Goal: Task Accomplishment & Management: Manage account settings

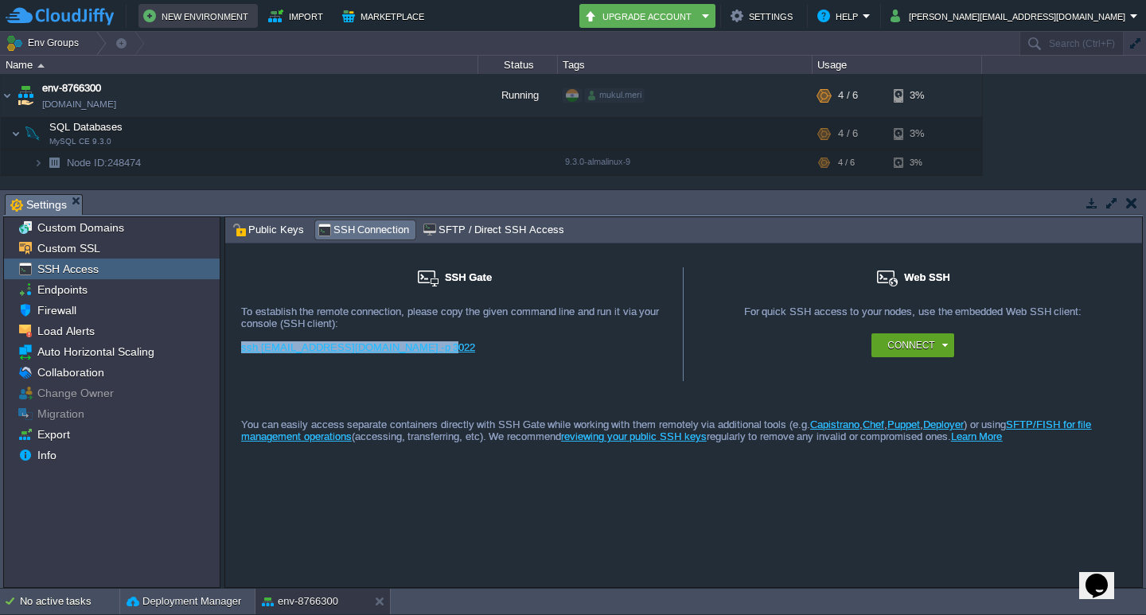
click at [196, 8] on button "New Environment" at bounding box center [198, 15] width 110 height 19
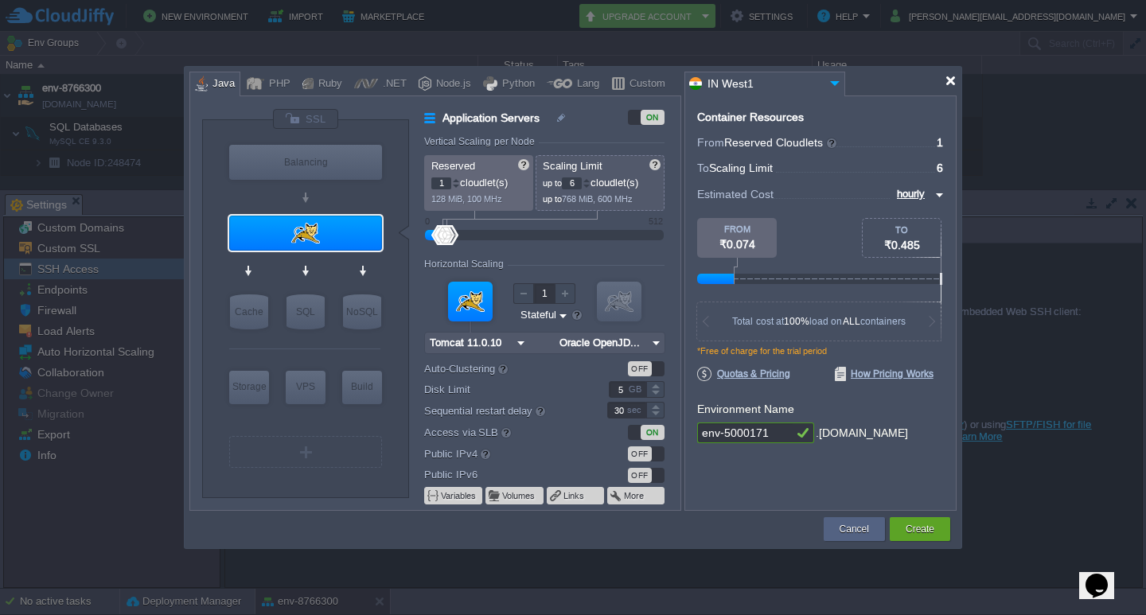
click at [952, 80] on div at bounding box center [951, 81] width 12 height 12
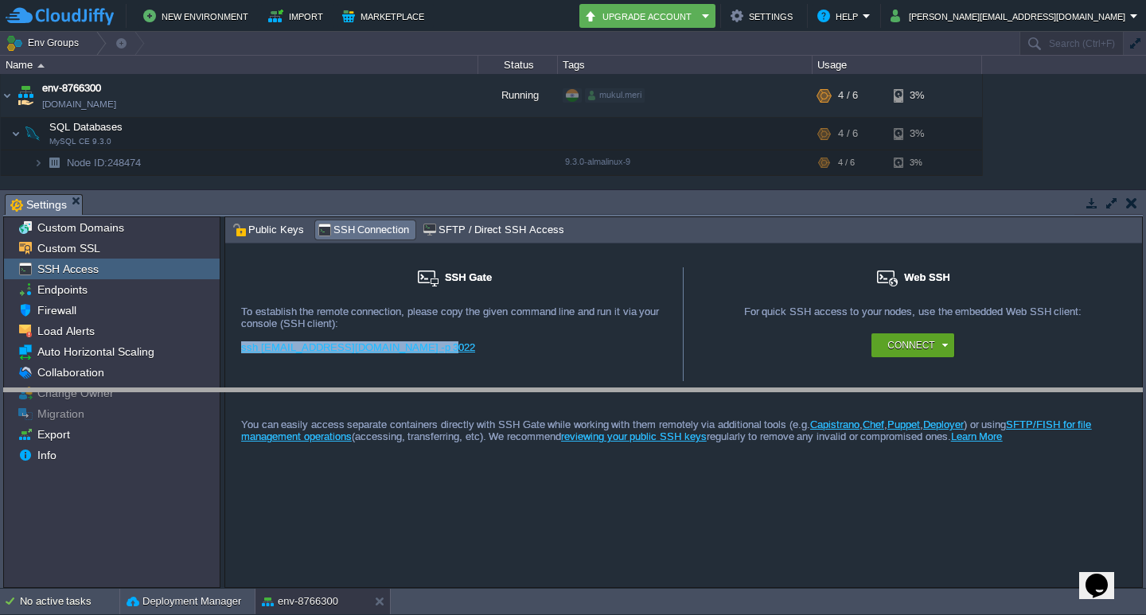
drag, startPoint x: 470, startPoint y: 212, endPoint x: 470, endPoint y: 406, distance: 194.2
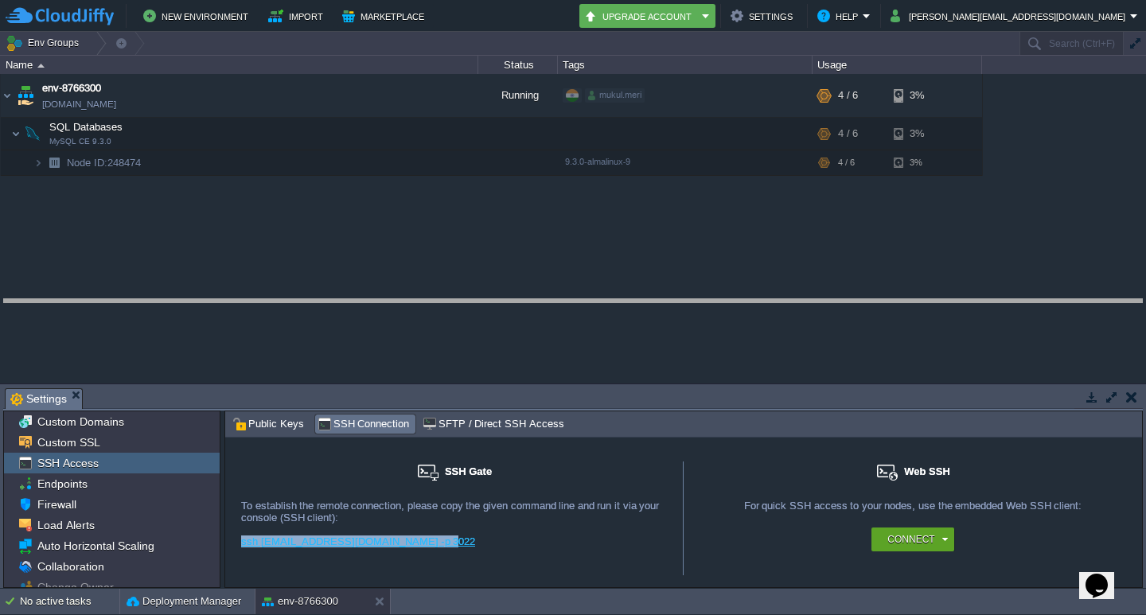
drag, startPoint x: 613, startPoint y: 396, endPoint x: 641, endPoint y: 271, distance: 128.0
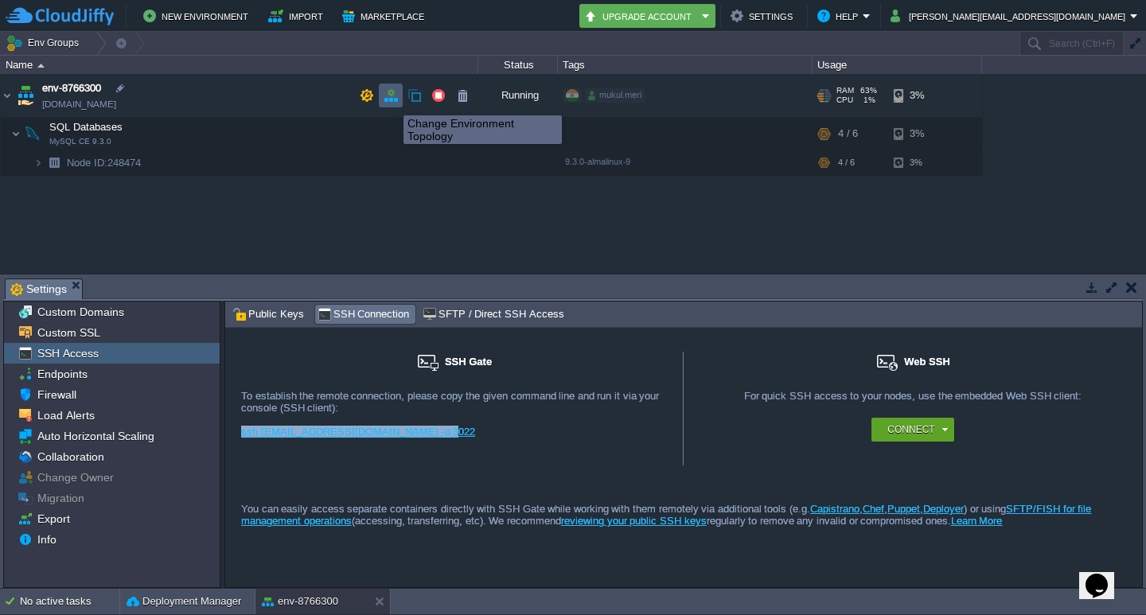
click at [392, 101] on button "button" at bounding box center [391, 95] width 14 height 14
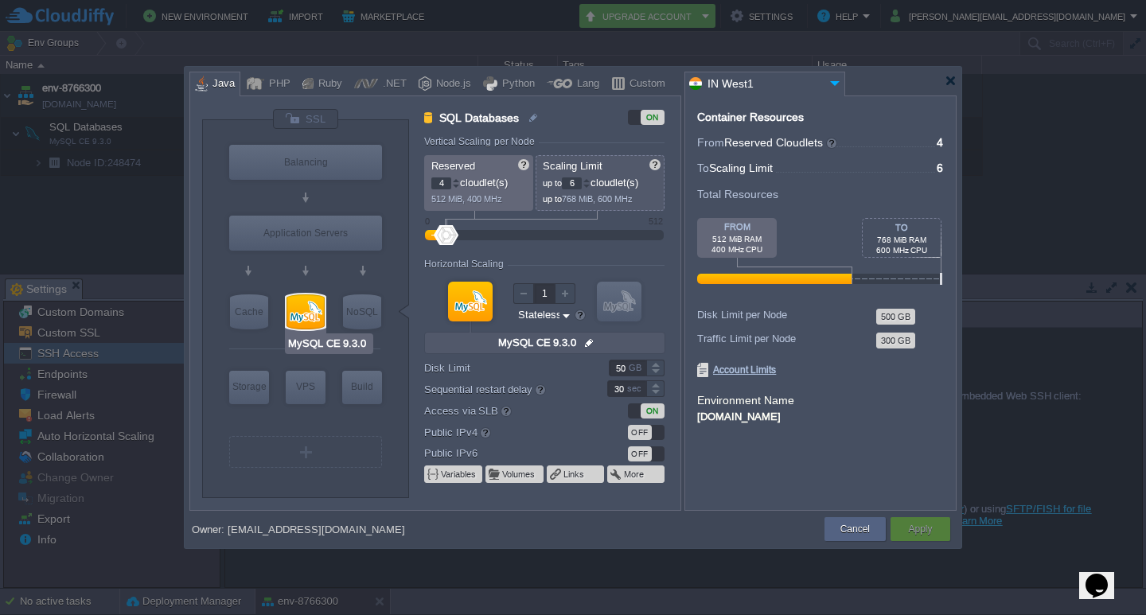
type input "Tomcat 11.0.10"
click at [948, 84] on div at bounding box center [951, 81] width 12 height 12
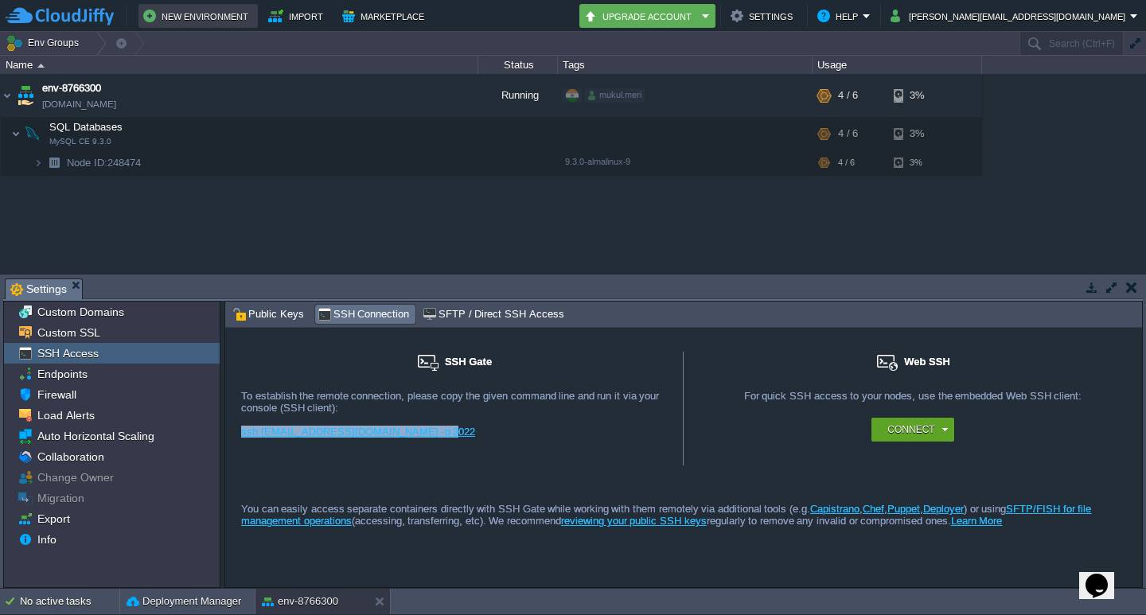
click at [198, 12] on button "New Environment" at bounding box center [198, 15] width 110 height 19
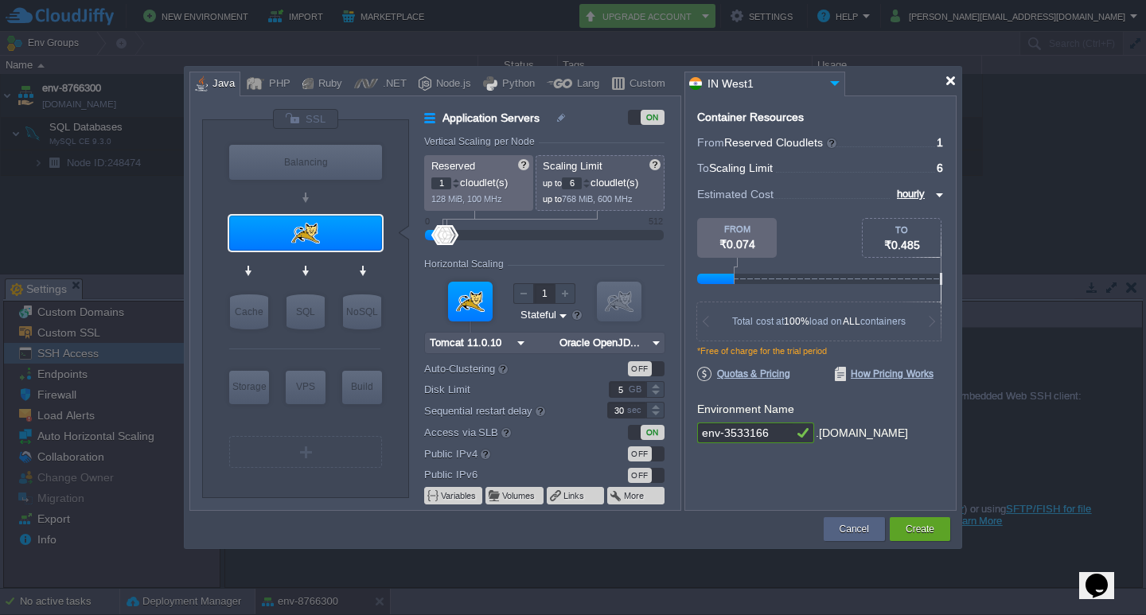
click at [949, 80] on div at bounding box center [951, 81] width 12 height 12
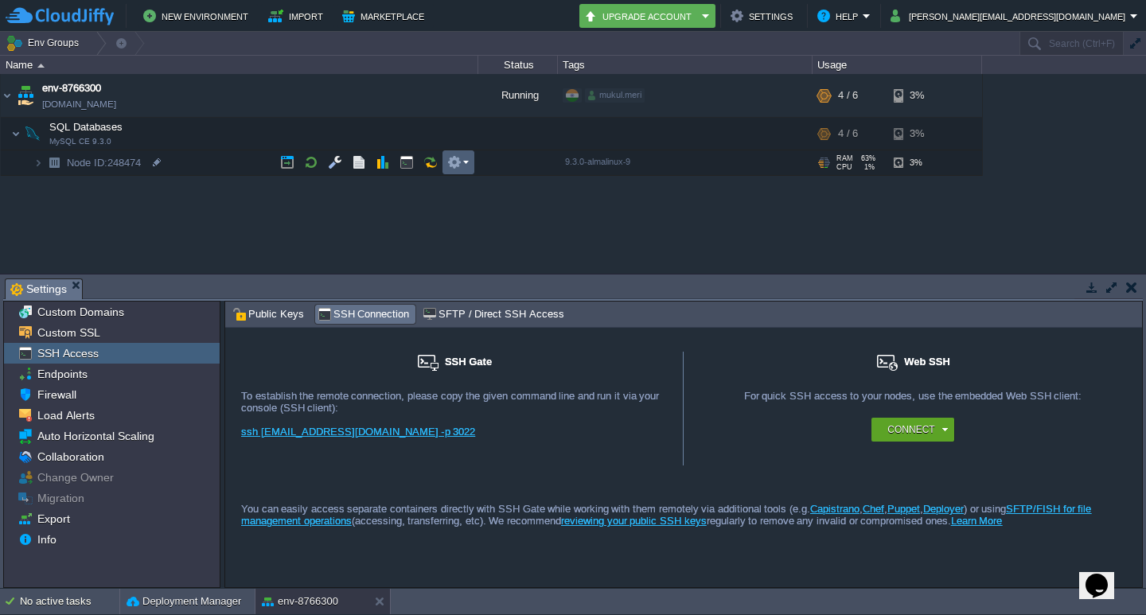
click at [465, 165] on em at bounding box center [457, 162] width 21 height 14
click at [331, 215] on div "env-8766300 env-8766300.cloudjiffy.net Running mukul.meri + Add to Env Group RA…" at bounding box center [573, 173] width 1146 height 199
click at [198, 10] on button "New Environment" at bounding box center [198, 15] width 110 height 19
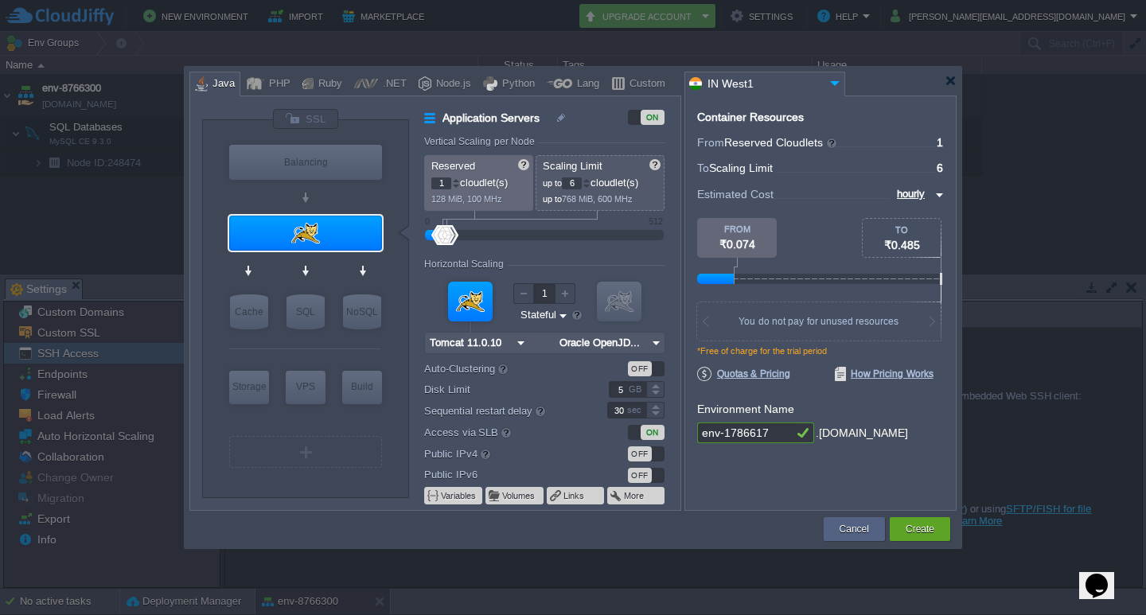
click at [132, 146] on div at bounding box center [573, 307] width 1146 height 615
click at [953, 84] on div at bounding box center [951, 81] width 12 height 12
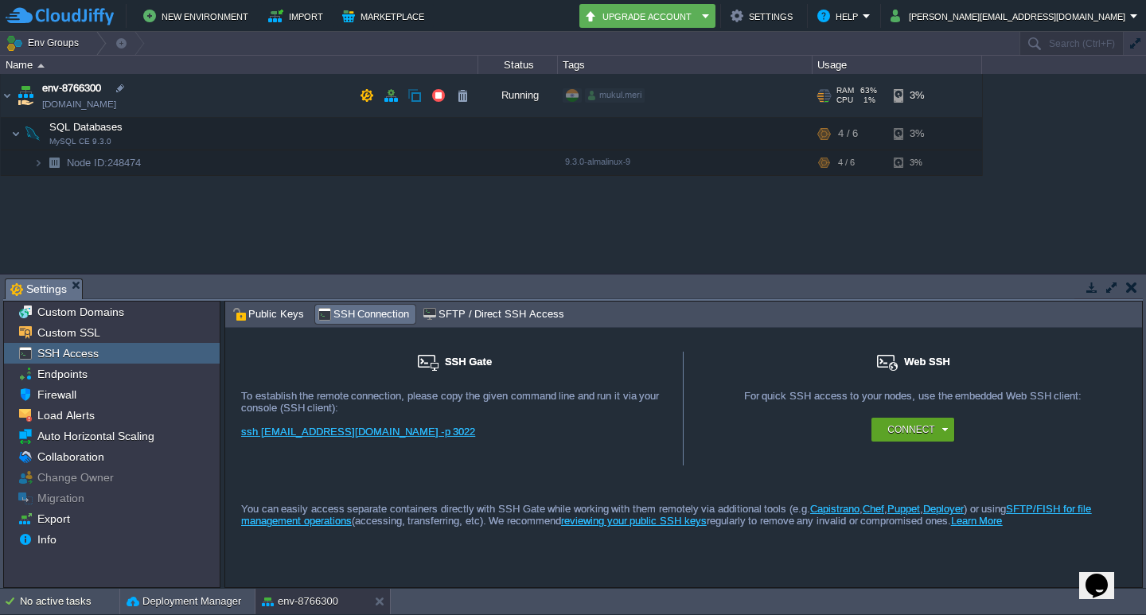
click at [76, 88] on span "env-8766300" at bounding box center [71, 88] width 59 height 16
click at [66, 103] on span "[DOMAIN_NAME]" at bounding box center [79, 104] width 74 height 16
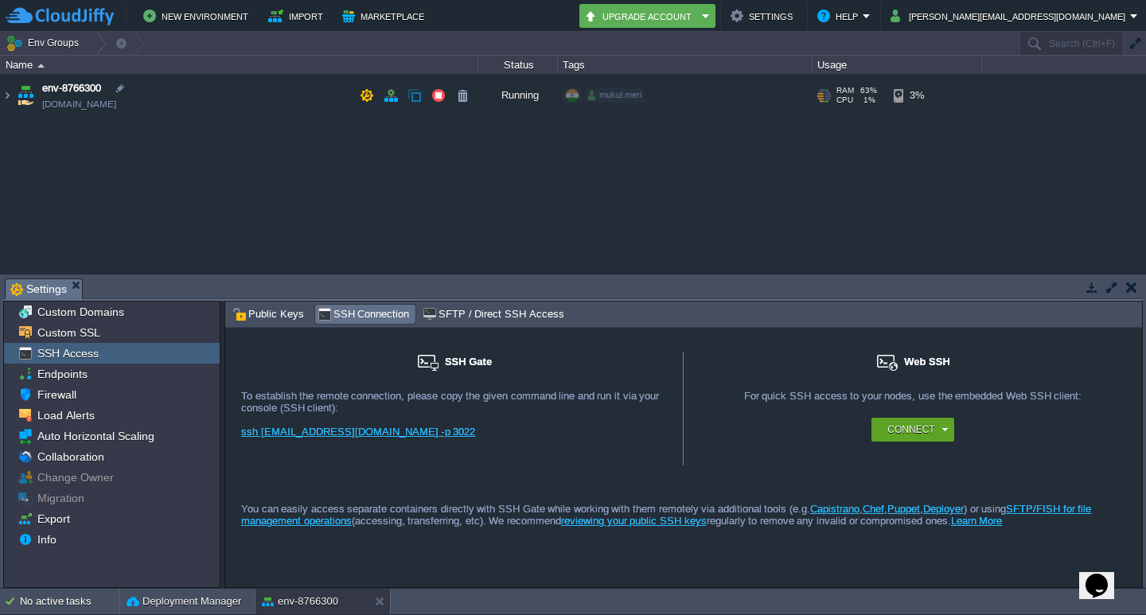
click at [27, 103] on img at bounding box center [25, 95] width 22 height 43
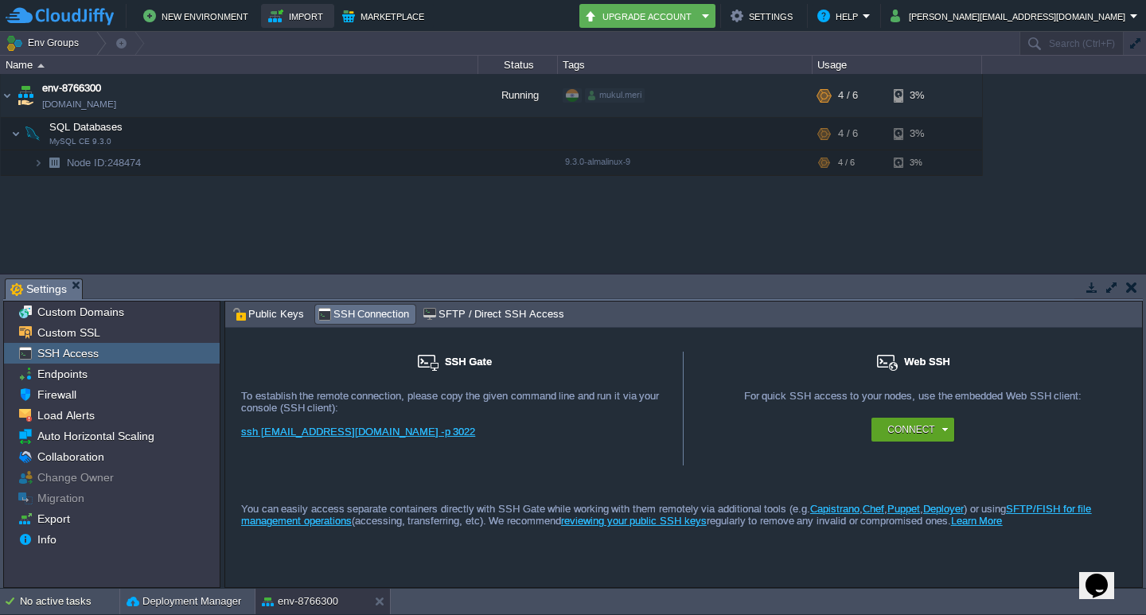
click at [273, 18] on button "Import" at bounding box center [298, 15] width 60 height 19
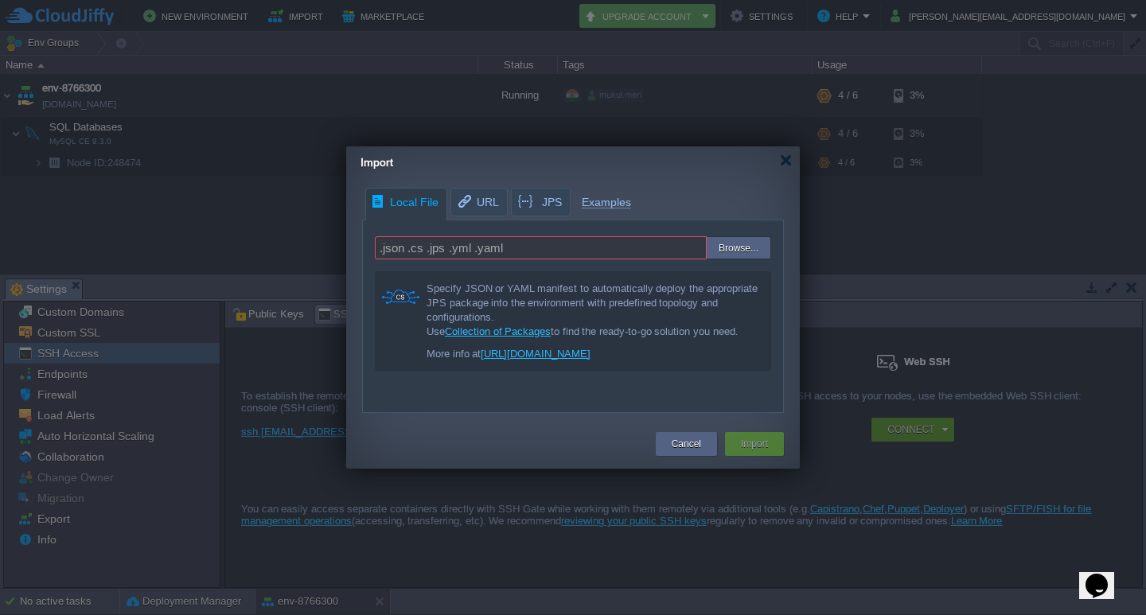
click at [752, 240] on input "file" at bounding box center [670, 248] width 201 height 23
type input ".json .cs .jps .yml .yaml"
click at [787, 162] on div at bounding box center [786, 160] width 12 height 12
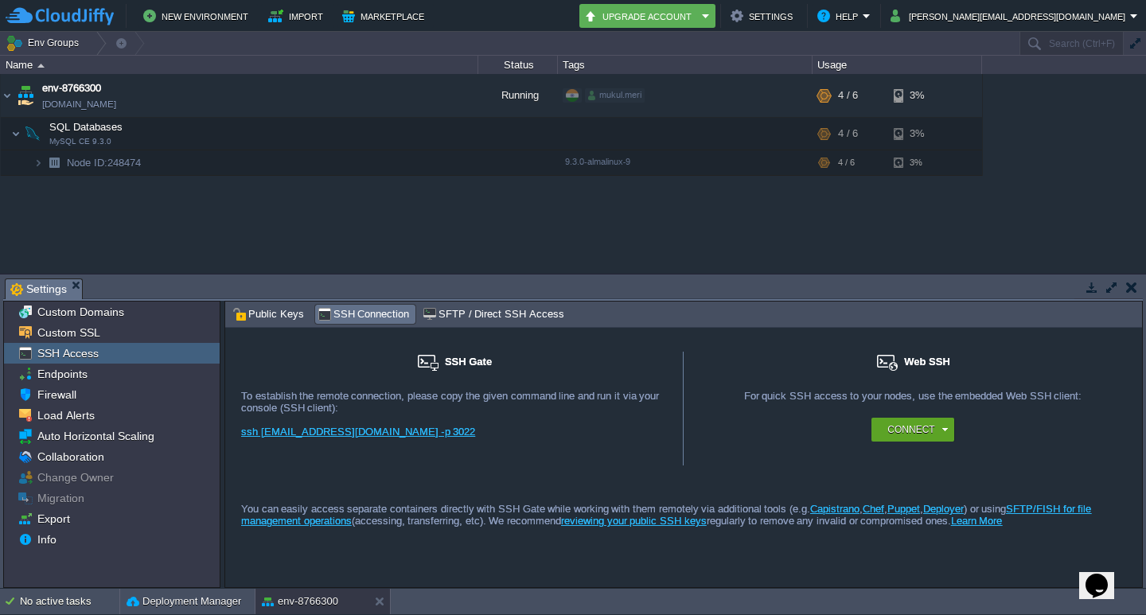
click at [1125, 292] on td at bounding box center [1131, 287] width 20 height 19
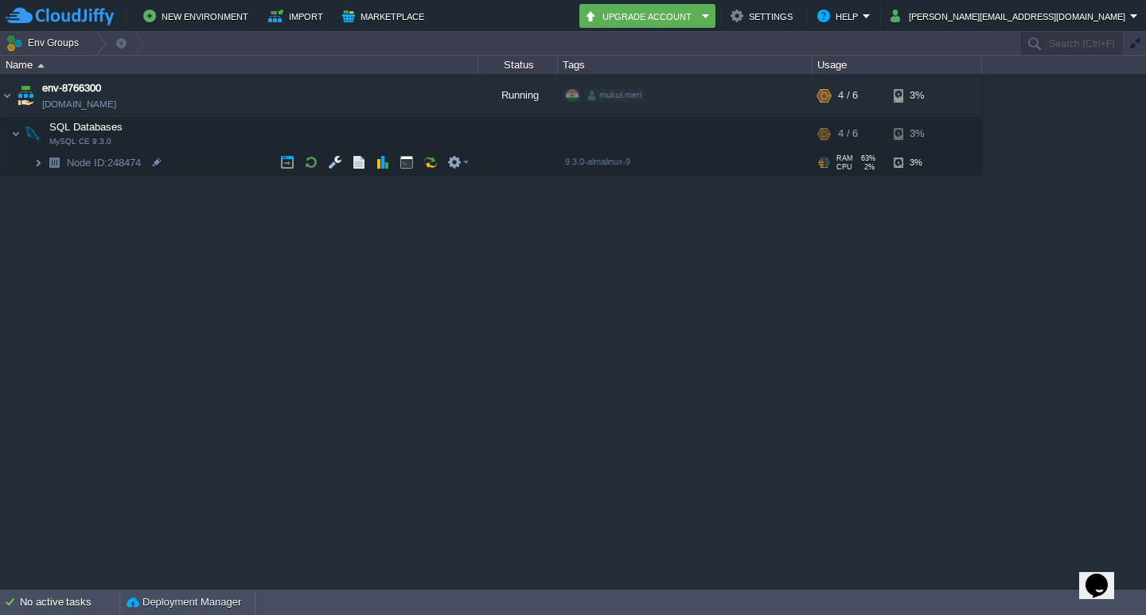
click at [40, 162] on img at bounding box center [38, 162] width 10 height 25
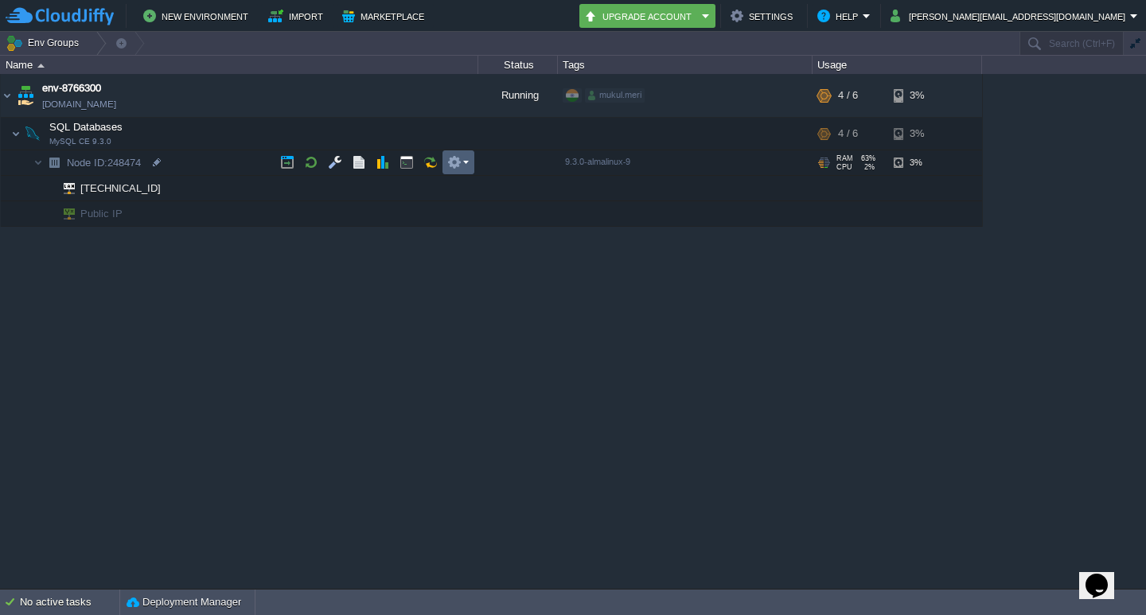
click at [461, 162] on button "button" at bounding box center [454, 162] width 14 height 14
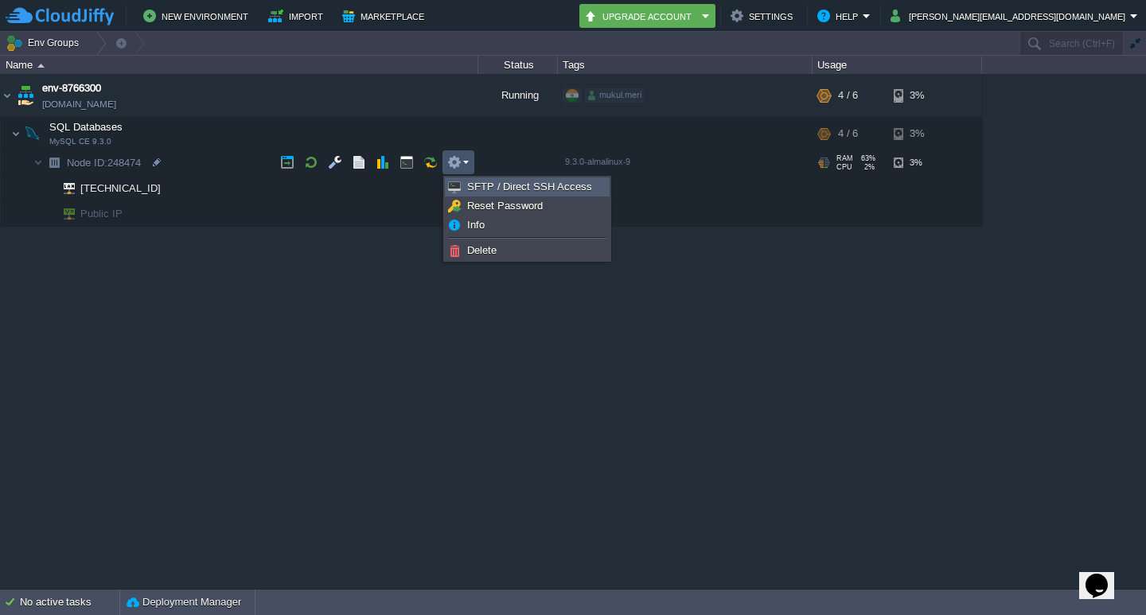
click at [557, 186] on span "SFTP / Direct SSH Access" at bounding box center [529, 187] width 125 height 12
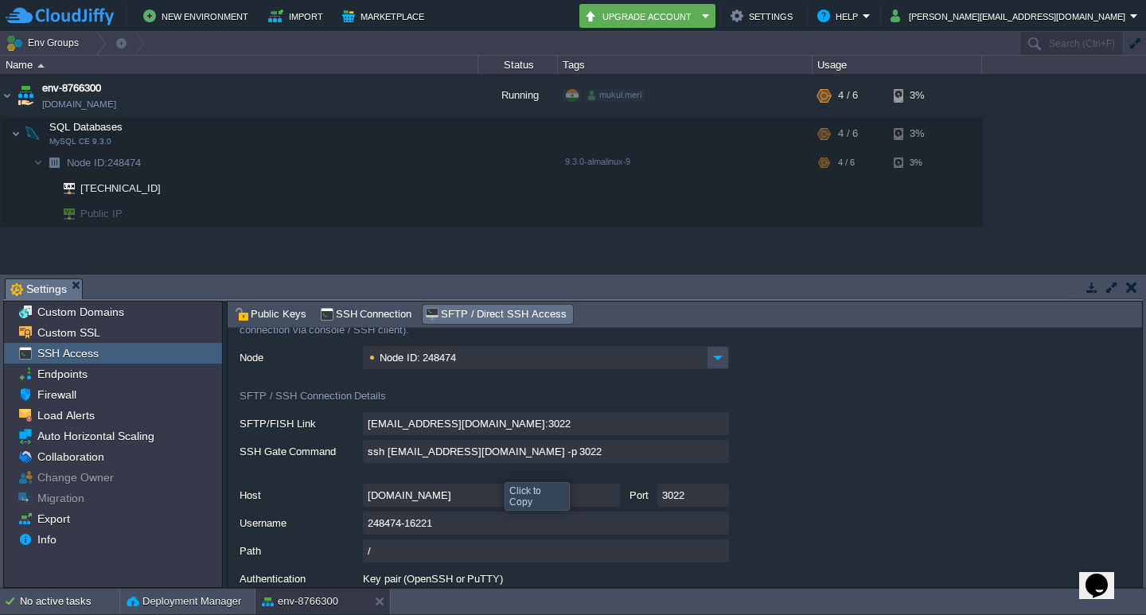
scroll to position [92, 0]
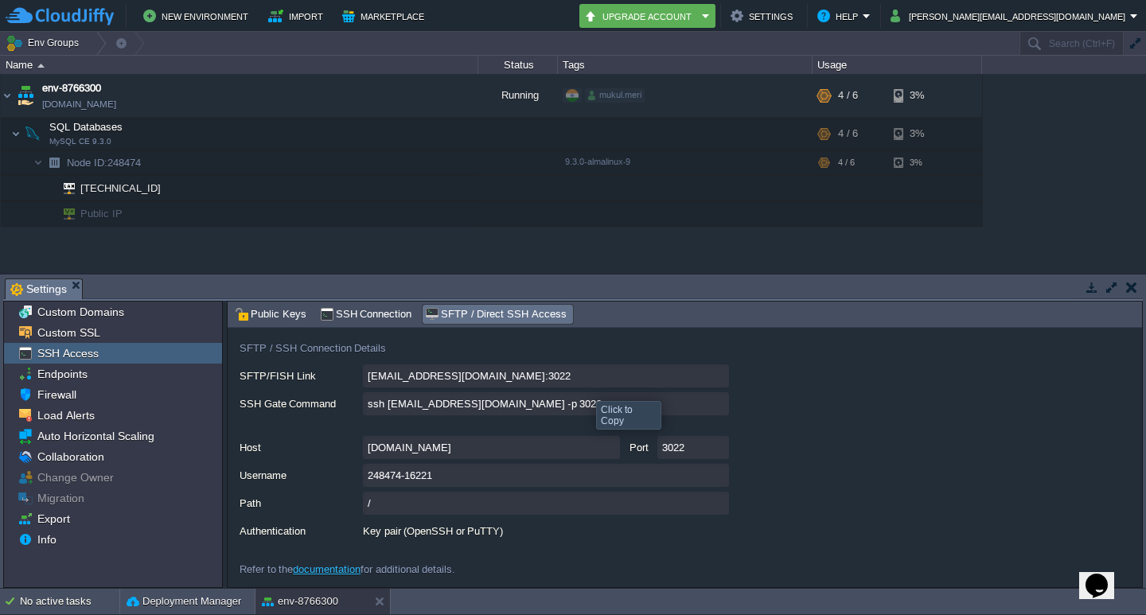
click at [718, 378] on input "248474-16221@gate.cloudjiffy.com:3022" at bounding box center [546, 376] width 366 height 23
click at [717, 477] on input "248474-16221" at bounding box center [546, 475] width 366 height 23
click at [615, 450] on input "gate.cloudjiffy.com" at bounding box center [491, 447] width 257 height 23
click at [718, 475] on input "248474-16221" at bounding box center [546, 475] width 366 height 23
click at [715, 441] on input "3022" at bounding box center [693, 447] width 72 height 23
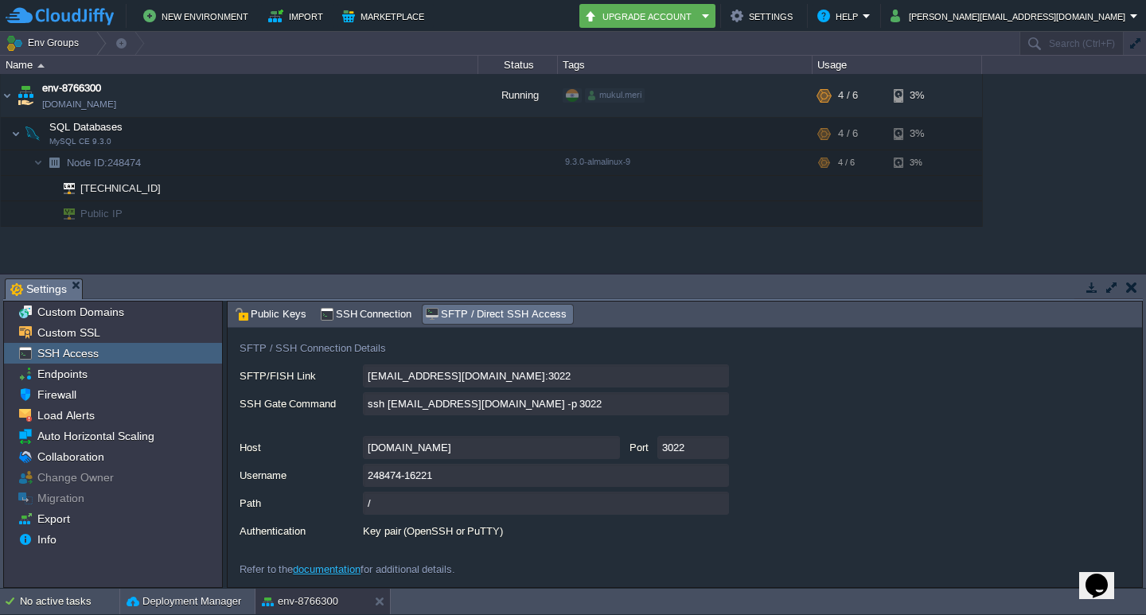
type textarea "3022"
click at [351, 312] on span "SSH Connection" at bounding box center [366, 315] width 92 height 18
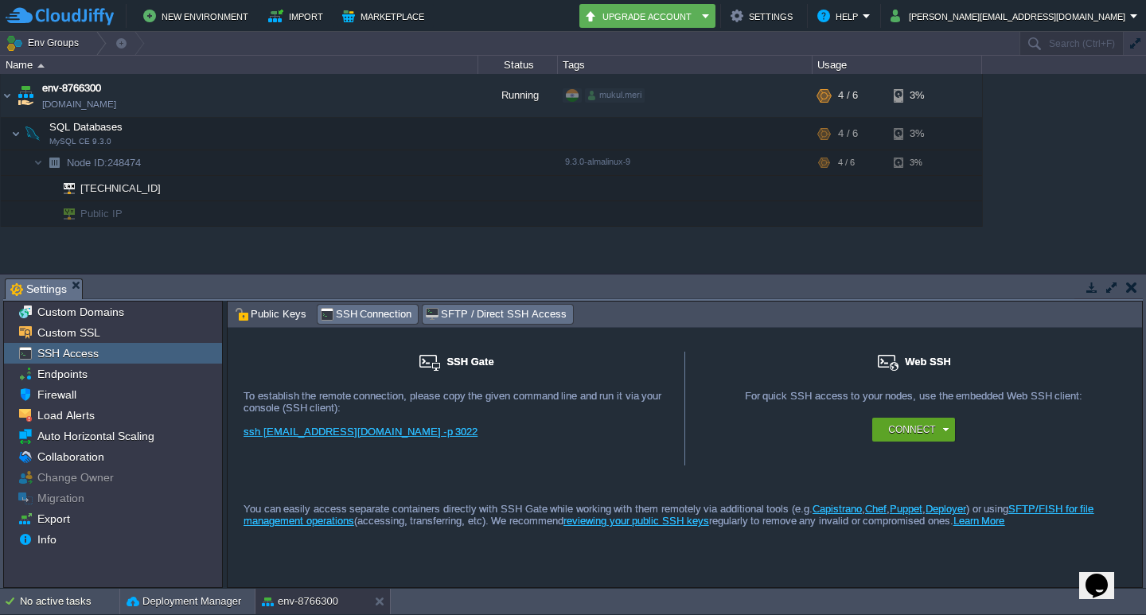
click at [485, 306] on span "SFTP / Direct SSH Access" at bounding box center [495, 315] width 141 height 18
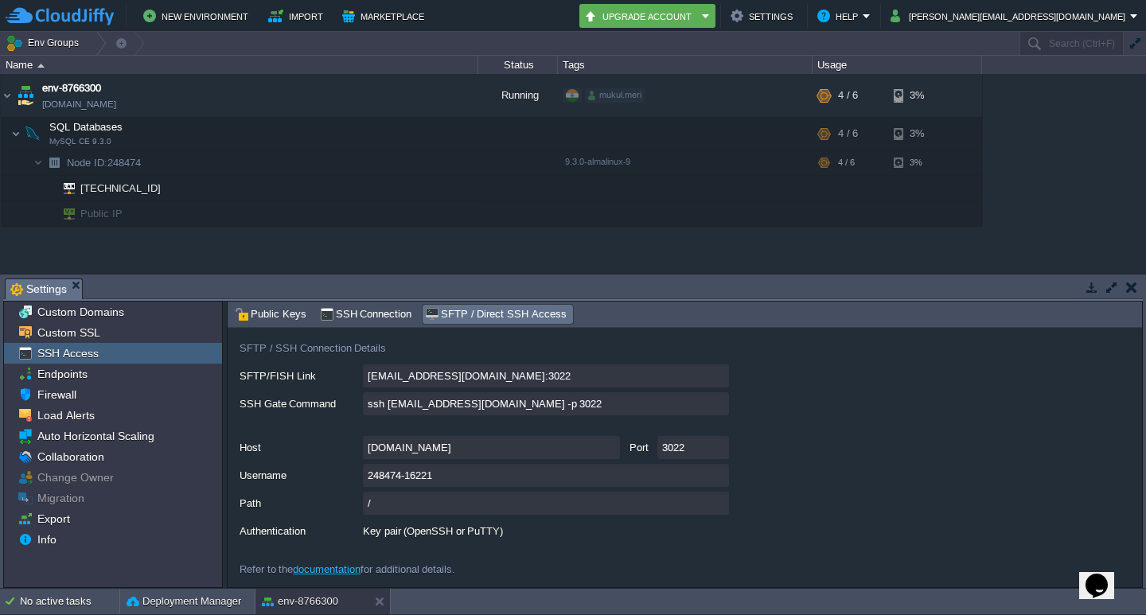
click at [1087, 287] on button "button" at bounding box center [1092, 287] width 14 height 14
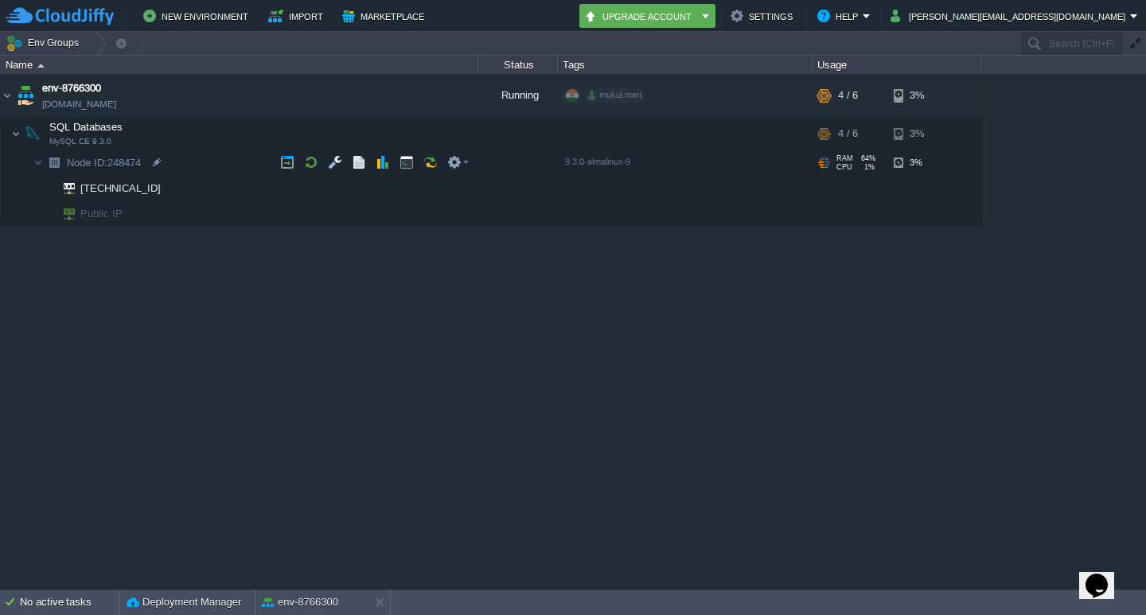
click at [109, 166] on span "Node ID: 248474" at bounding box center [104, 163] width 78 height 14
click at [337, 167] on button "button" at bounding box center [335, 162] width 14 height 14
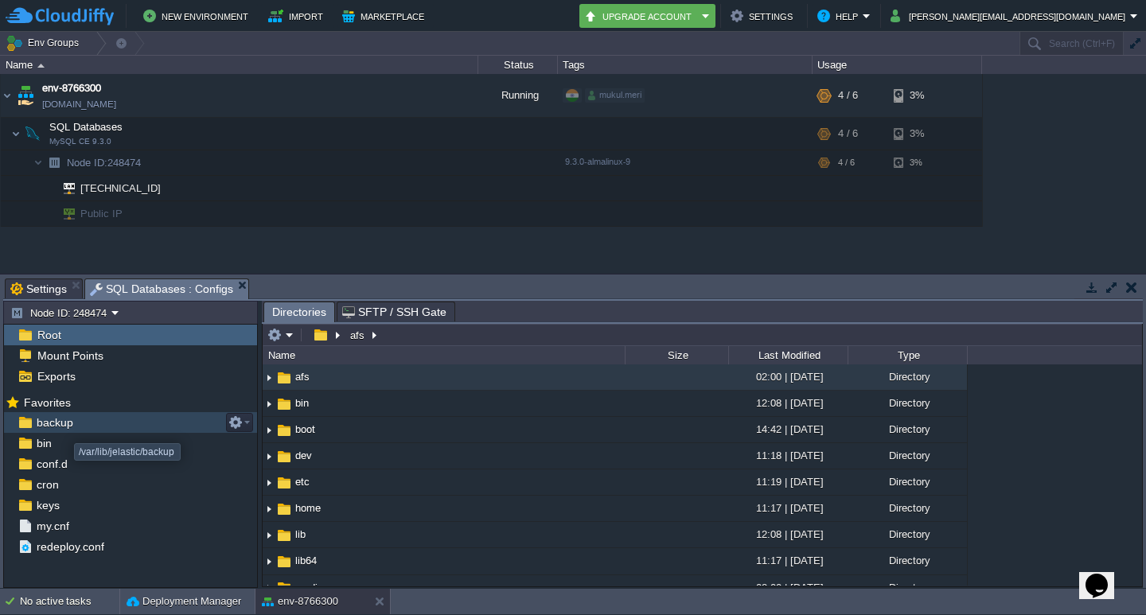
click at [62, 429] on span "backup" at bounding box center [54, 422] width 42 height 14
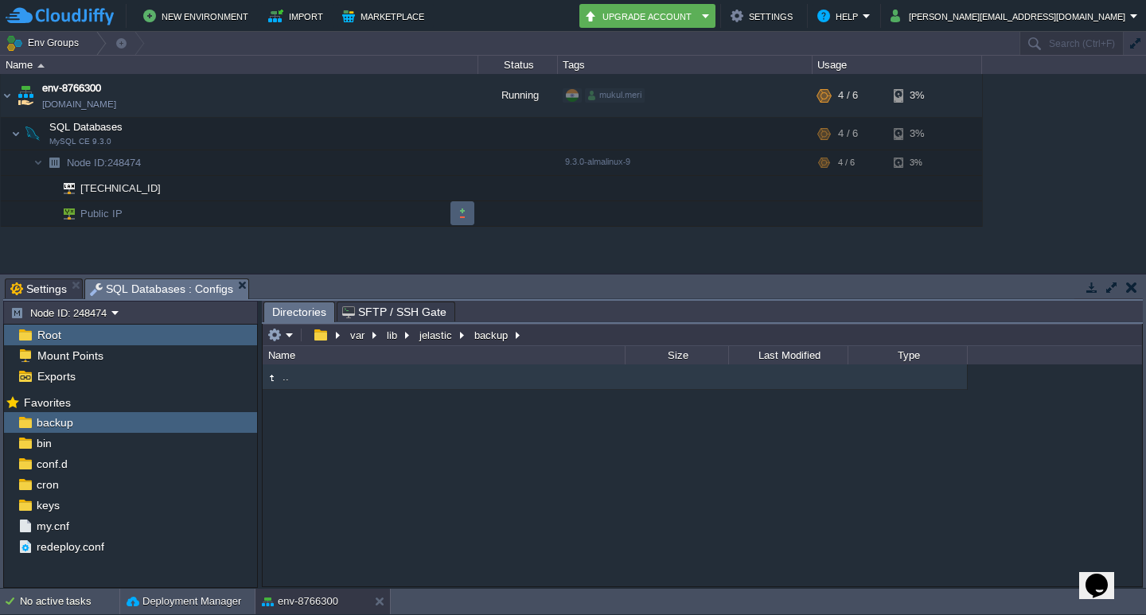
click at [466, 220] on button "button" at bounding box center [462, 213] width 14 height 14
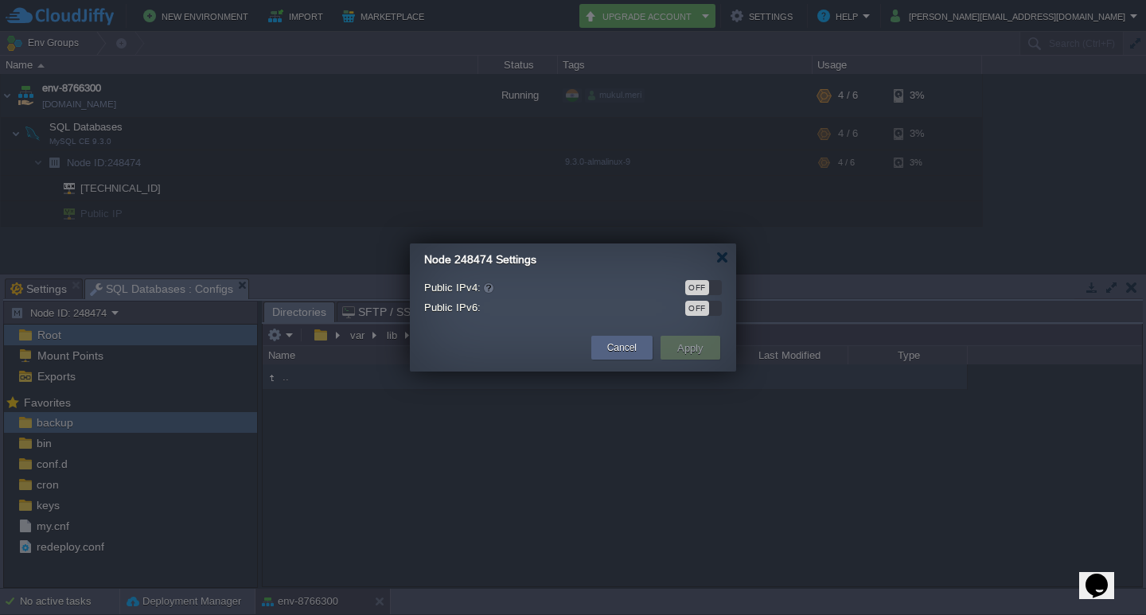
click at [715, 284] on div "OFF" at bounding box center [703, 287] width 37 height 15
click at [690, 343] on button "Apply" at bounding box center [691, 347] width 36 height 19
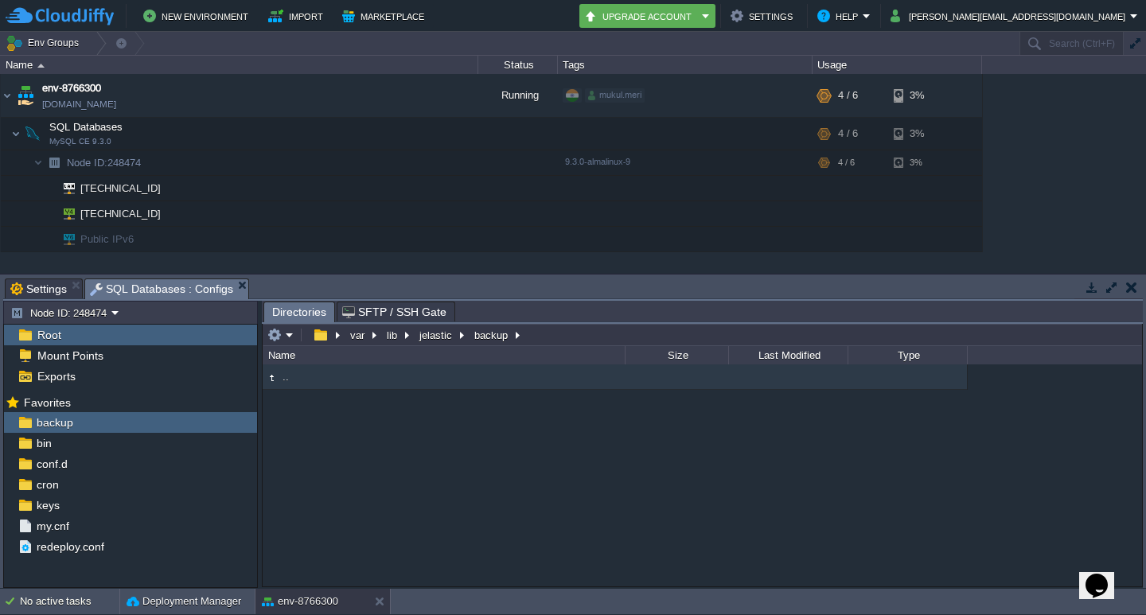
click at [1097, 189] on div "env-8766300 env-8766300.cloudjiffy.net Running mukul.meri + Add to Env Group RA…" at bounding box center [573, 173] width 1146 height 199
click at [166, 208] on div at bounding box center [163, 214] width 14 height 14
click at [591, 435] on div ".." at bounding box center [702, 475] width 879 height 221
click at [400, 136] on button "button" at bounding box center [407, 134] width 14 height 14
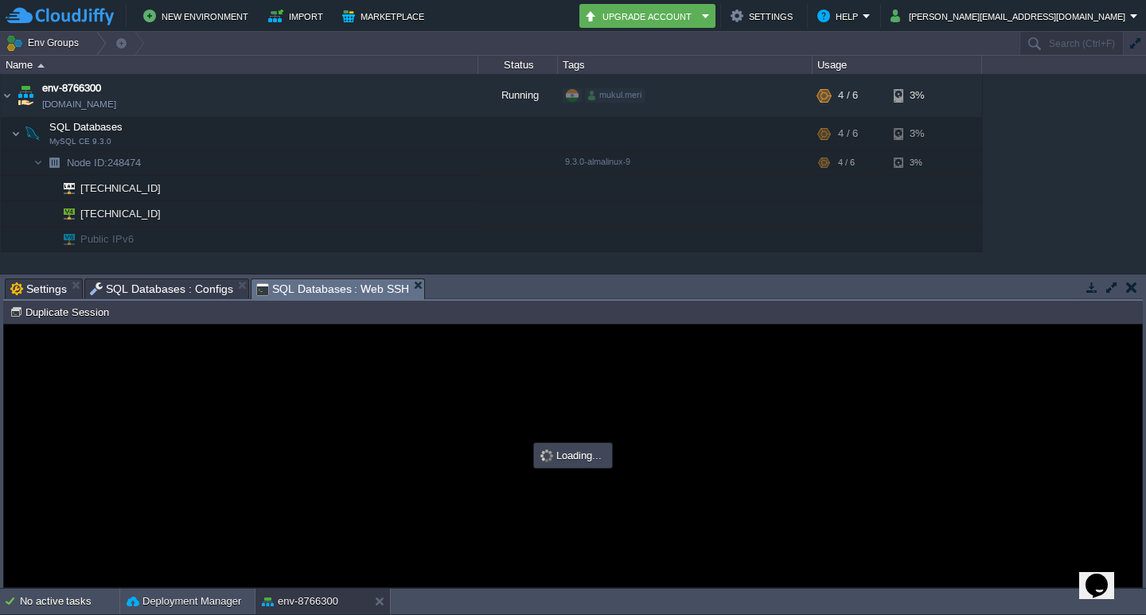
click at [1087, 152] on div "env-8766300 env-8766300.cloudjiffy.net Running mukul.meri + Add to Env Group RA…" at bounding box center [573, 173] width 1146 height 199
type input "#000000"
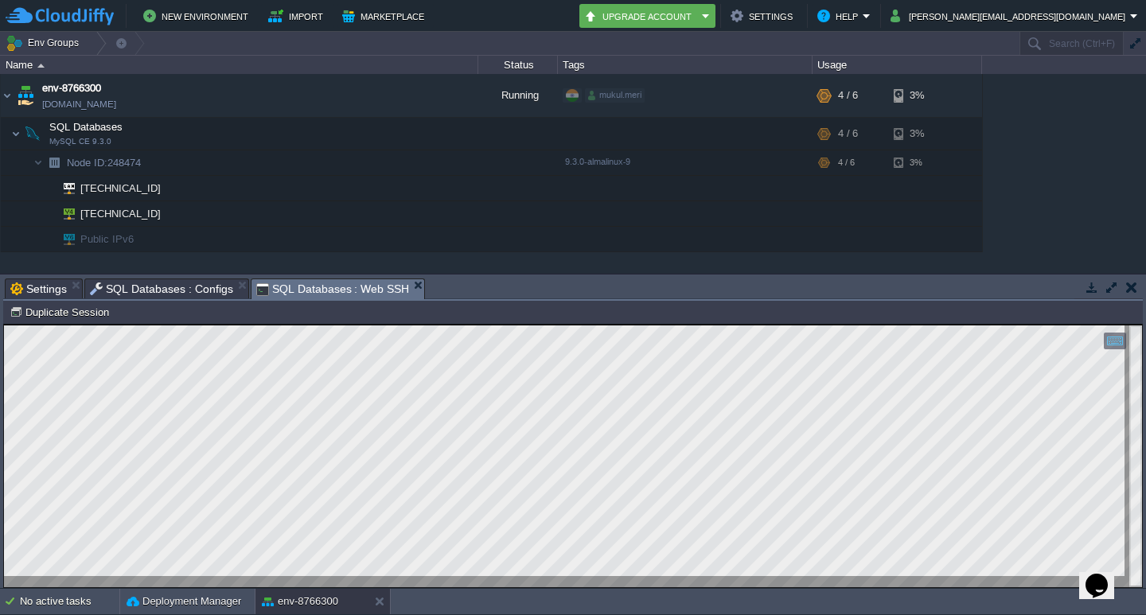
click at [4, 325] on html "Copy: Ctrl + Shift + C Paste: Ctrl + V Settings: Ctrl + Shift + Alt 0" at bounding box center [573, 325] width 1138 height 0
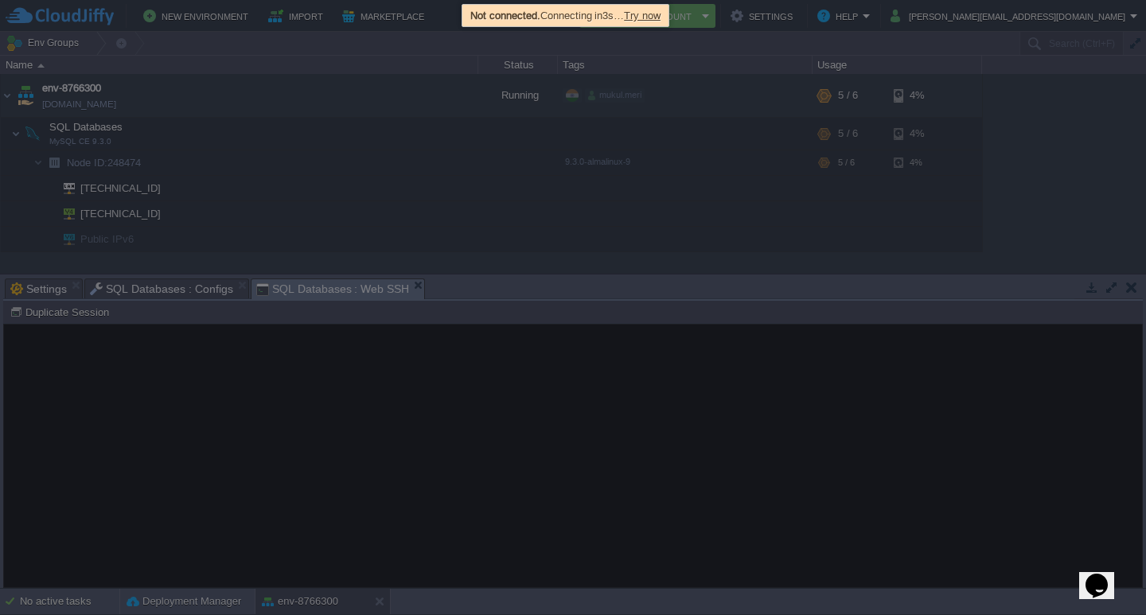
click at [465, 203] on div at bounding box center [573, 307] width 1146 height 615
click at [657, 14] on span "Try now" at bounding box center [642, 16] width 37 height 12
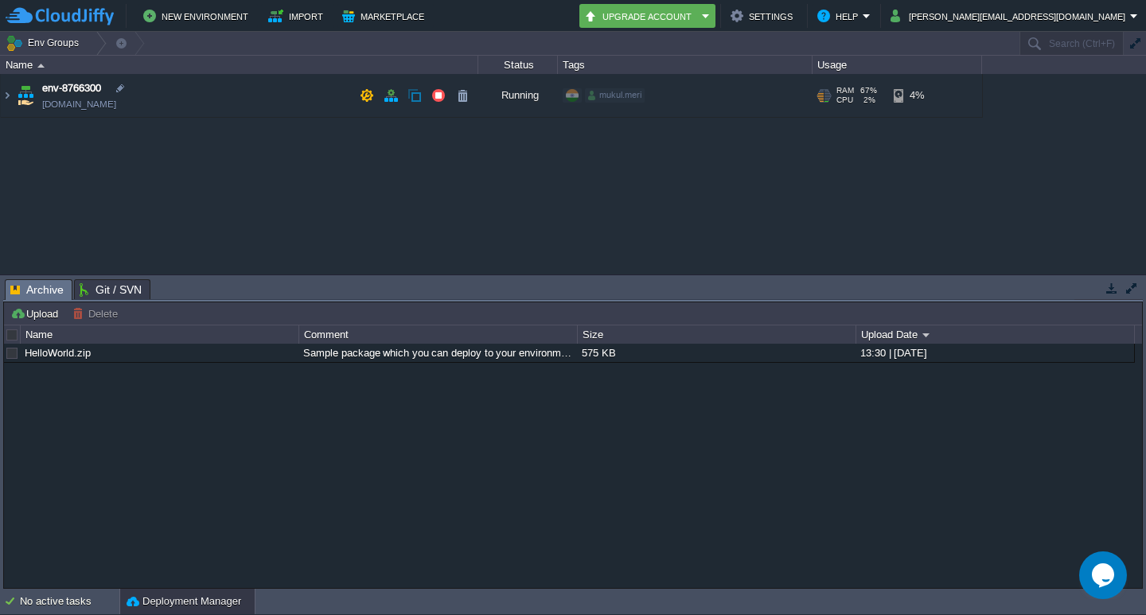
click at [65, 89] on span "env-8766300" at bounding box center [71, 88] width 59 height 16
click at [2, 97] on img at bounding box center [7, 95] width 13 height 43
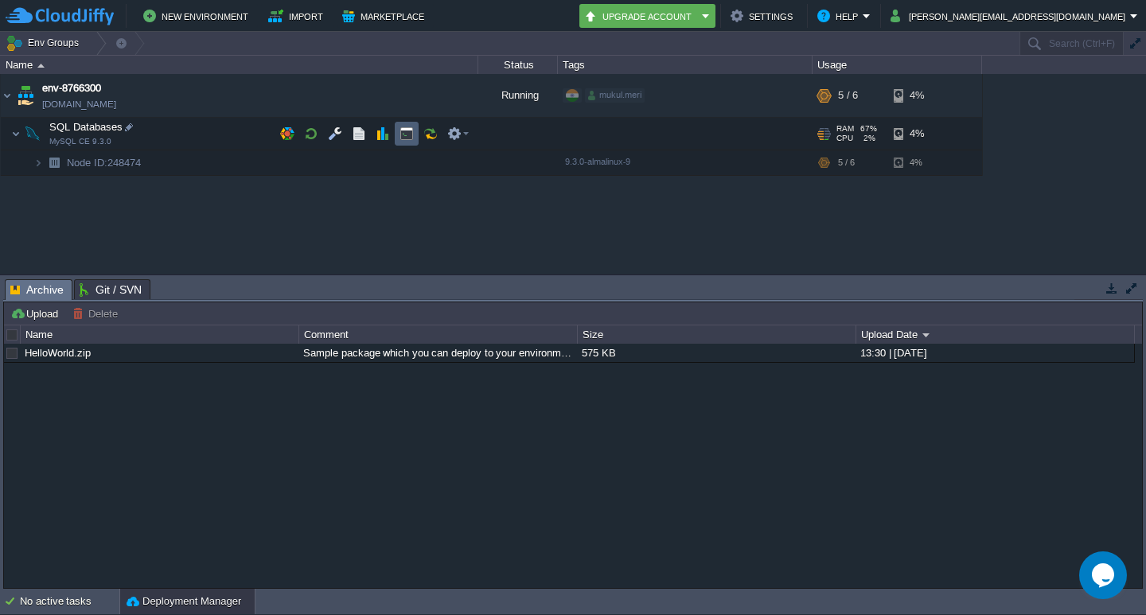
click at [400, 134] on button "button" at bounding box center [407, 134] width 14 height 14
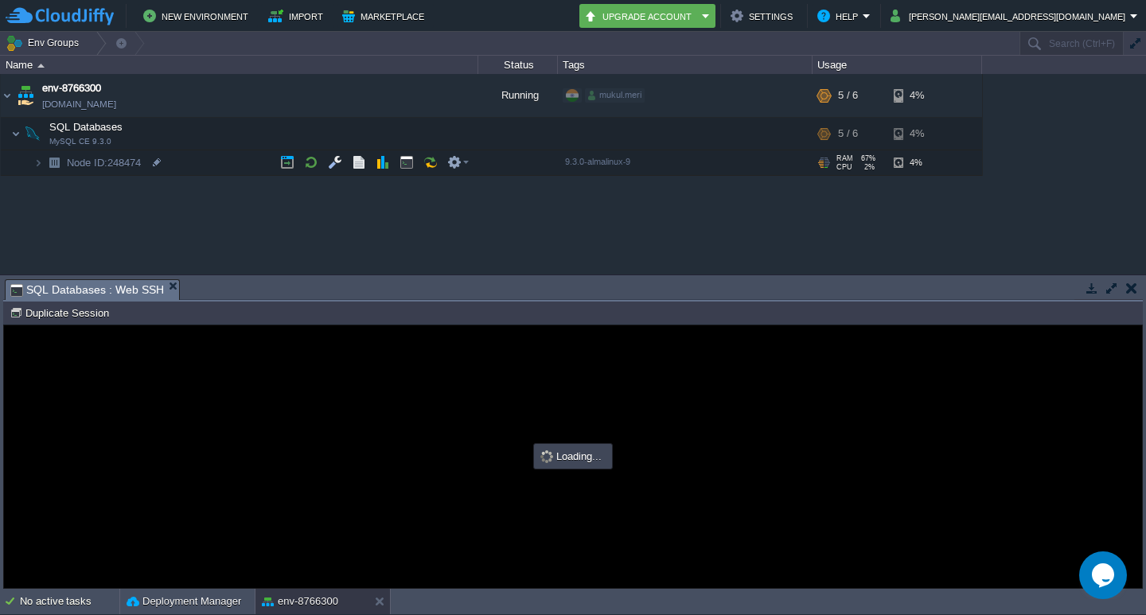
type input "#000000"
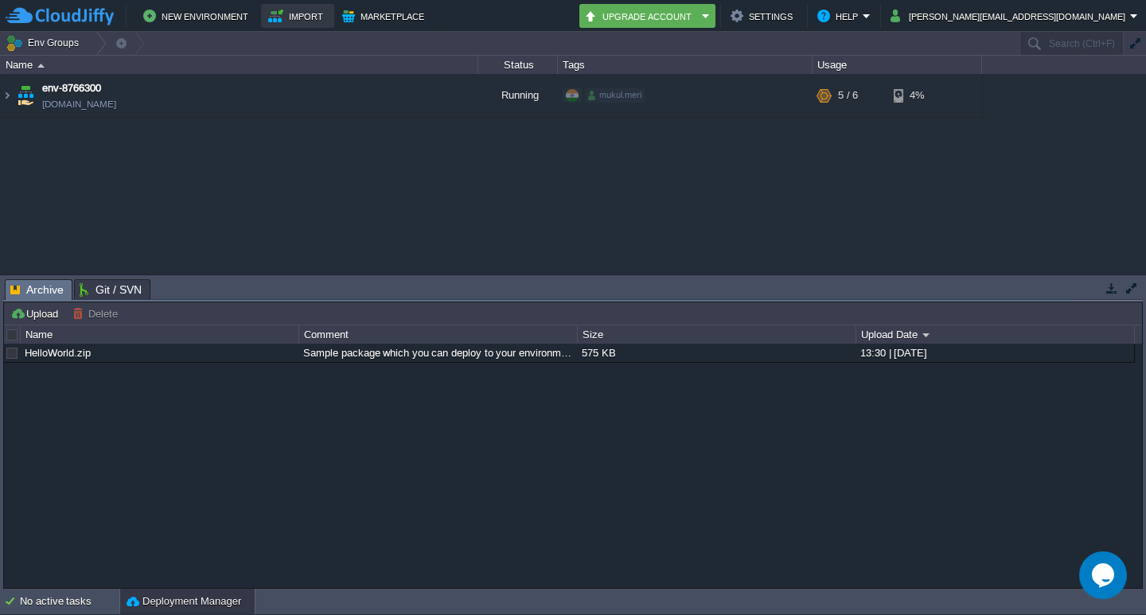
click at [279, 18] on button "Import" at bounding box center [298, 15] width 60 height 19
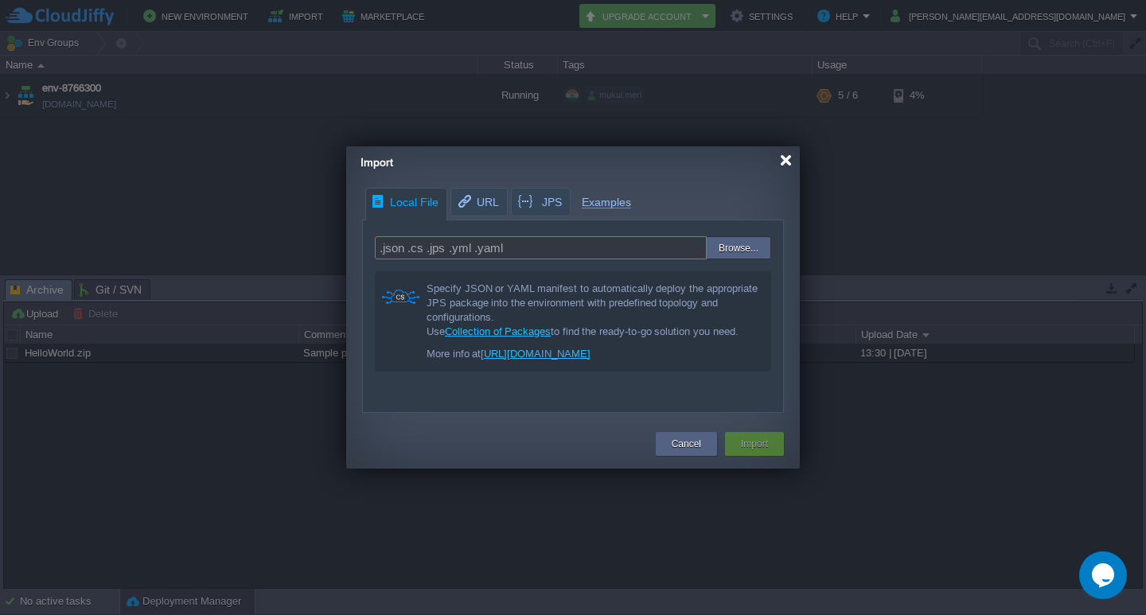
click at [787, 160] on div at bounding box center [786, 160] width 12 height 12
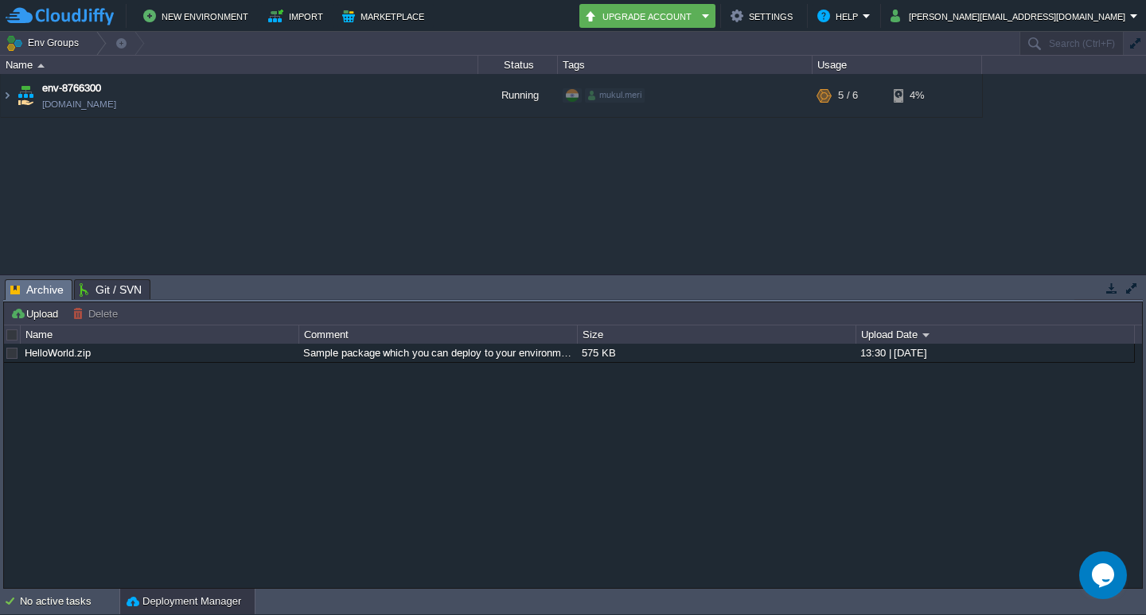
click at [0, 93] on table "env-8766300 env-8766300.cloudjiffy.net Running mukul.meri + Add to Env Group RA…" at bounding box center [491, 96] width 983 height 44
click at [4, 92] on img at bounding box center [7, 95] width 13 height 43
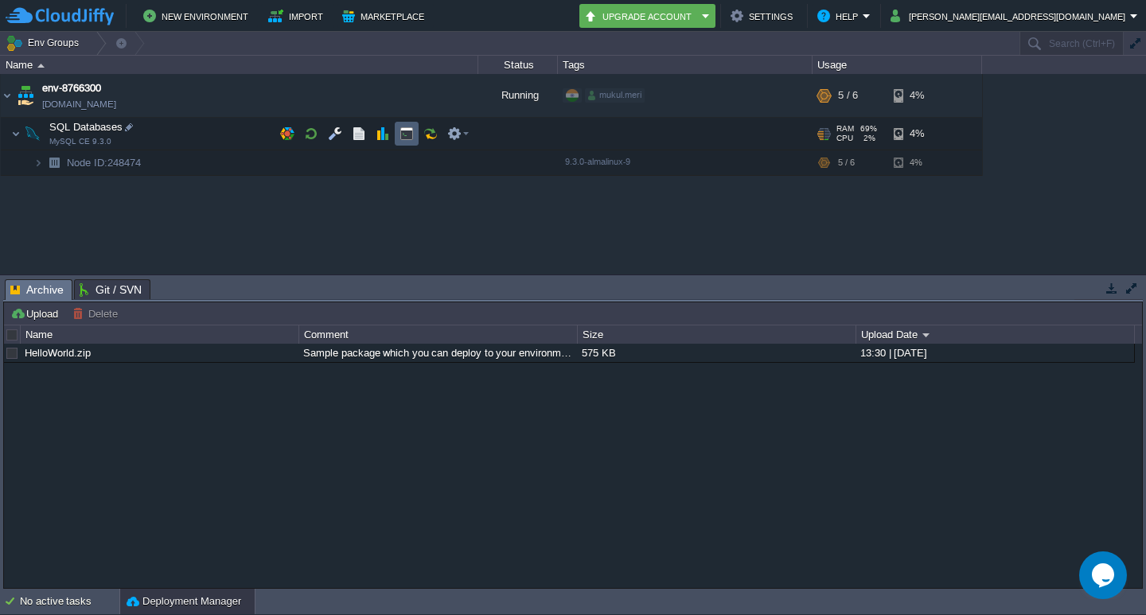
click at [408, 142] on td at bounding box center [407, 134] width 24 height 24
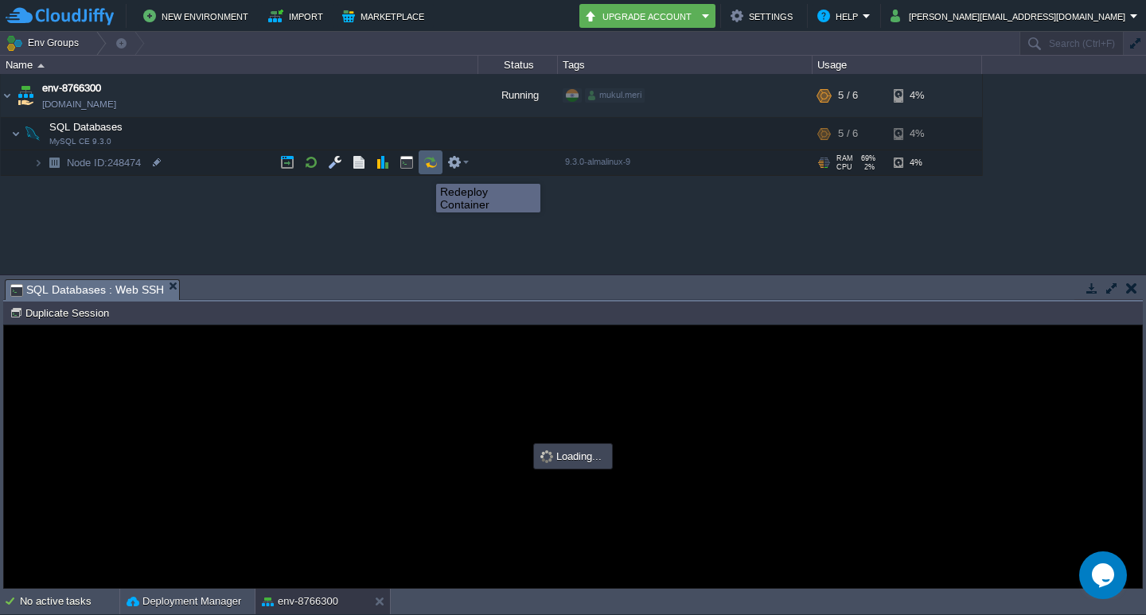
type input "#000000"
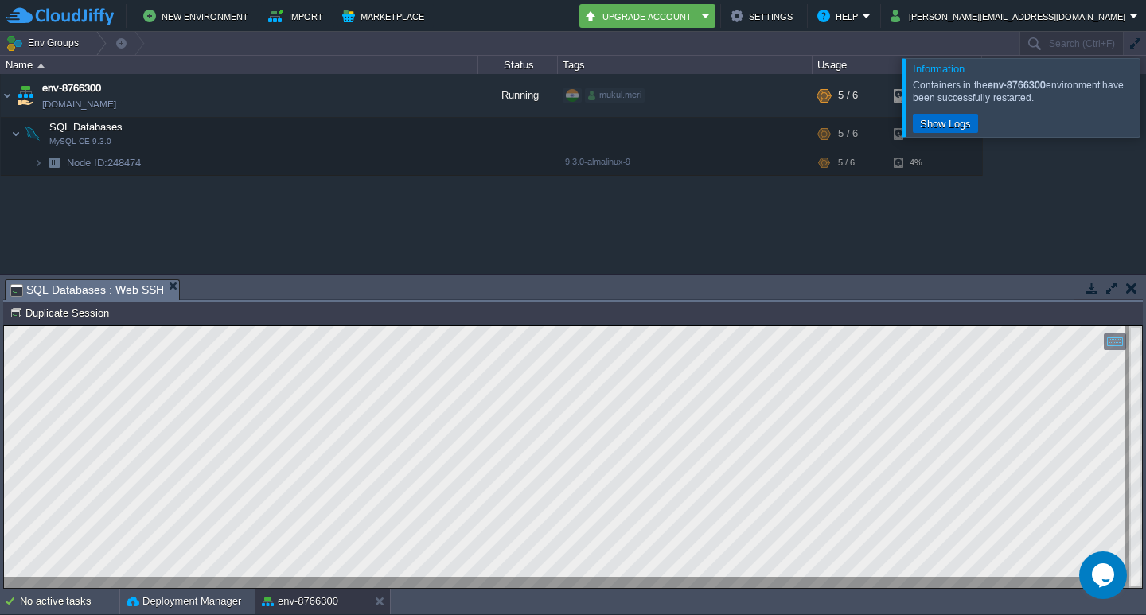
click at [921, 128] on button "Show Logs" at bounding box center [945, 123] width 60 height 14
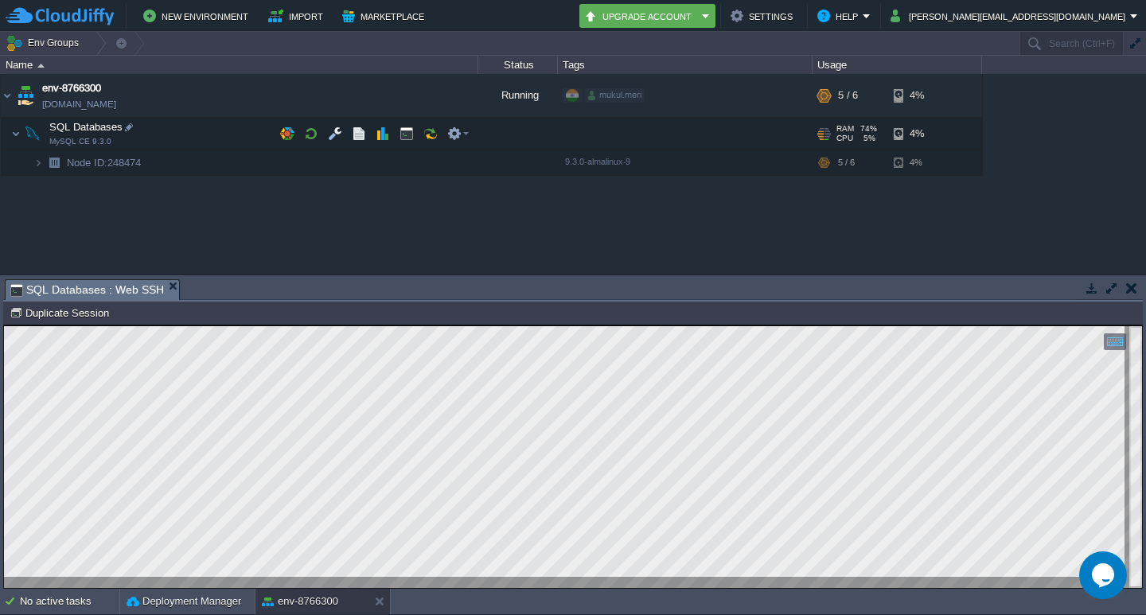
click at [93, 128] on span "SQL Databases" at bounding box center [86, 127] width 77 height 14
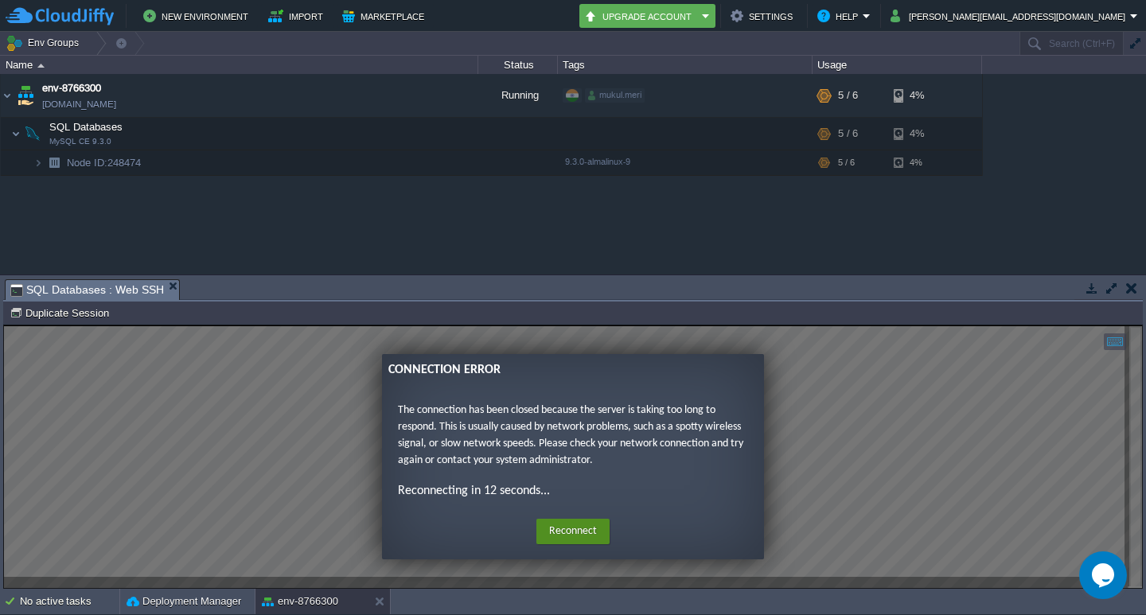
click at [573, 526] on button "Reconnect" at bounding box center [572, 531] width 73 height 25
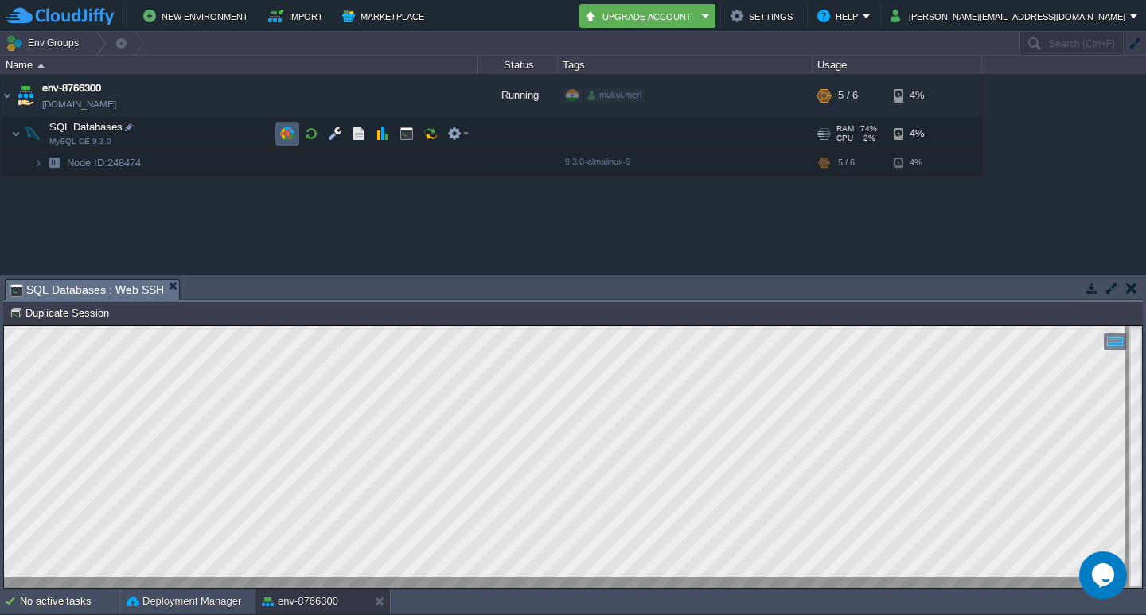
click at [283, 140] on button "button" at bounding box center [287, 134] width 14 height 14
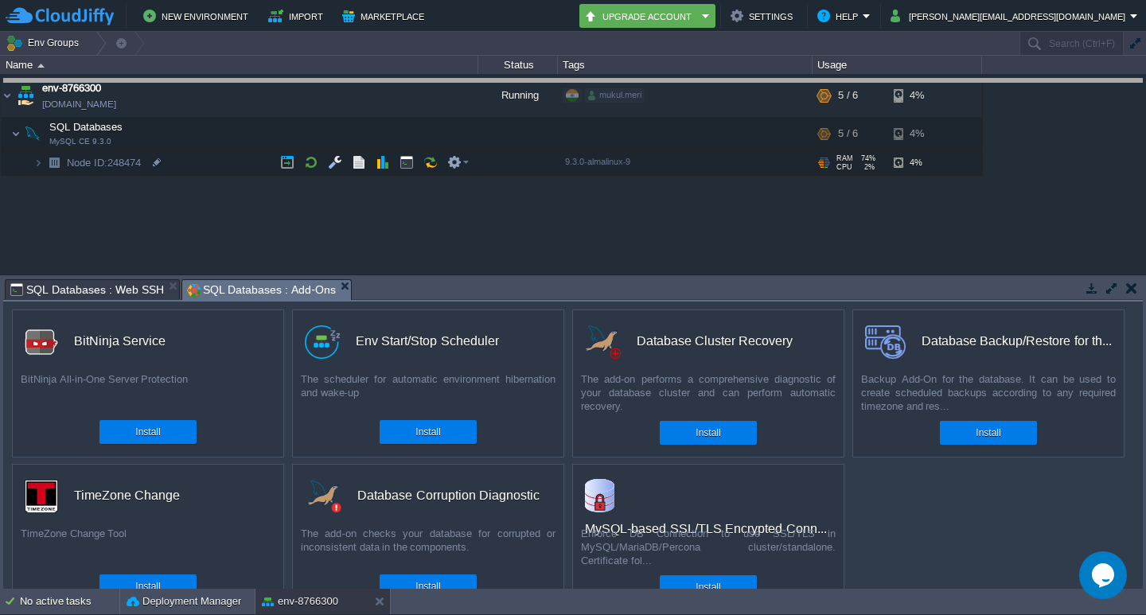
drag, startPoint x: 591, startPoint y: 283, endPoint x: 561, endPoint y: 83, distance: 202.7
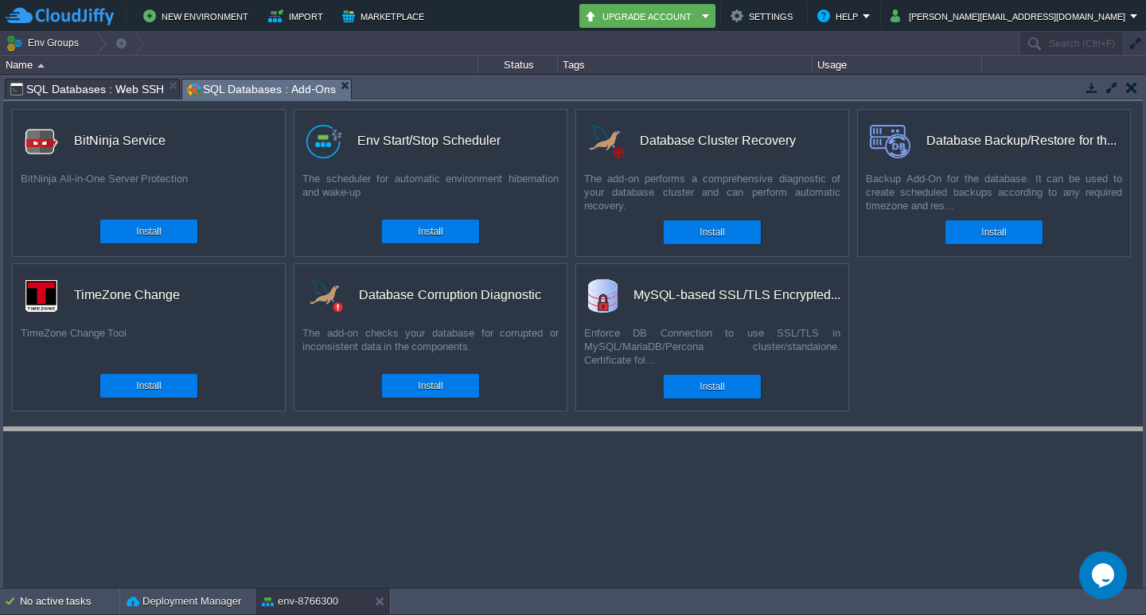
drag, startPoint x: 593, startPoint y: 85, endPoint x: 558, endPoint y: 434, distance: 350.3
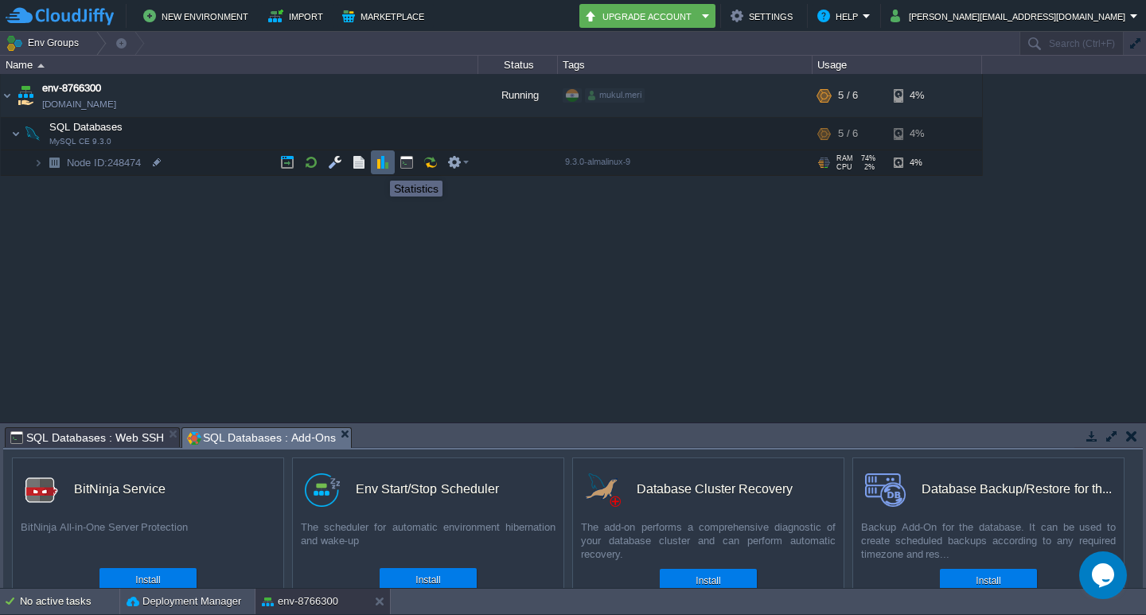
click at [384, 166] on button "button" at bounding box center [383, 162] width 14 height 14
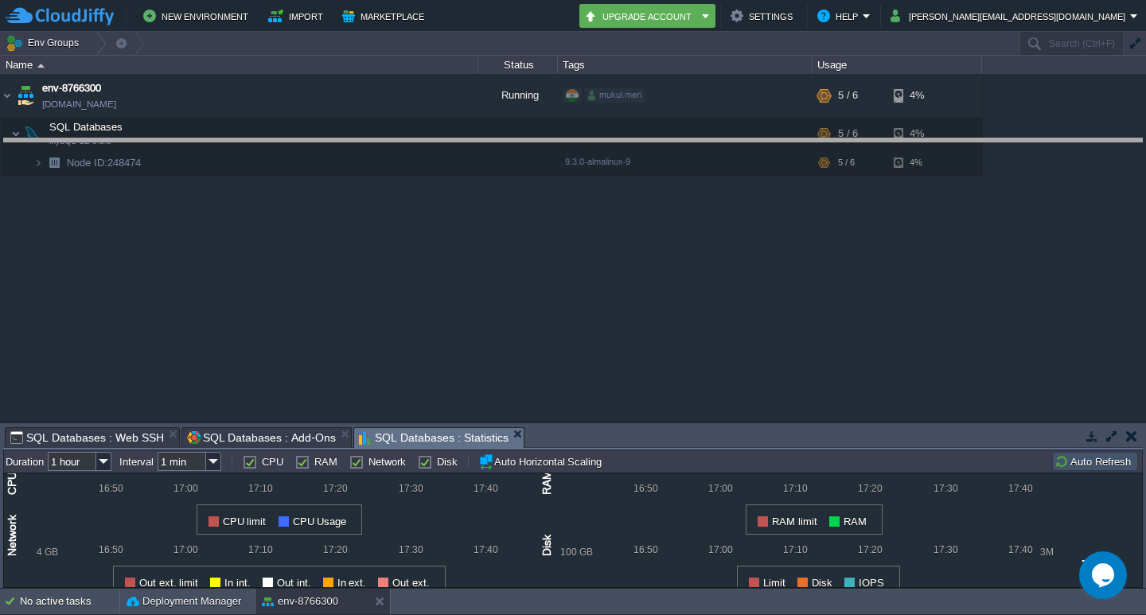
drag, startPoint x: 631, startPoint y: 428, endPoint x: 676, endPoint y: 137, distance: 294.7
click at [676, 137] on body "New Environment Import Marketplace Bonus ₹0.00 Upgrade Account Settings Help sh…" at bounding box center [573, 307] width 1146 height 615
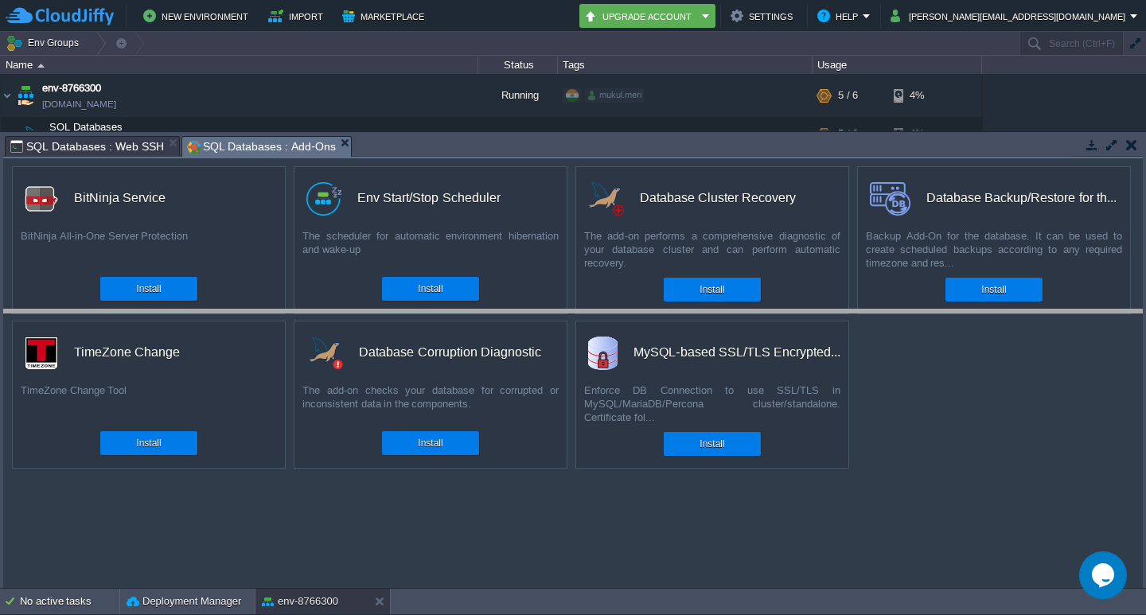
drag, startPoint x: 540, startPoint y: 148, endPoint x: 513, endPoint y: 322, distance: 175.6
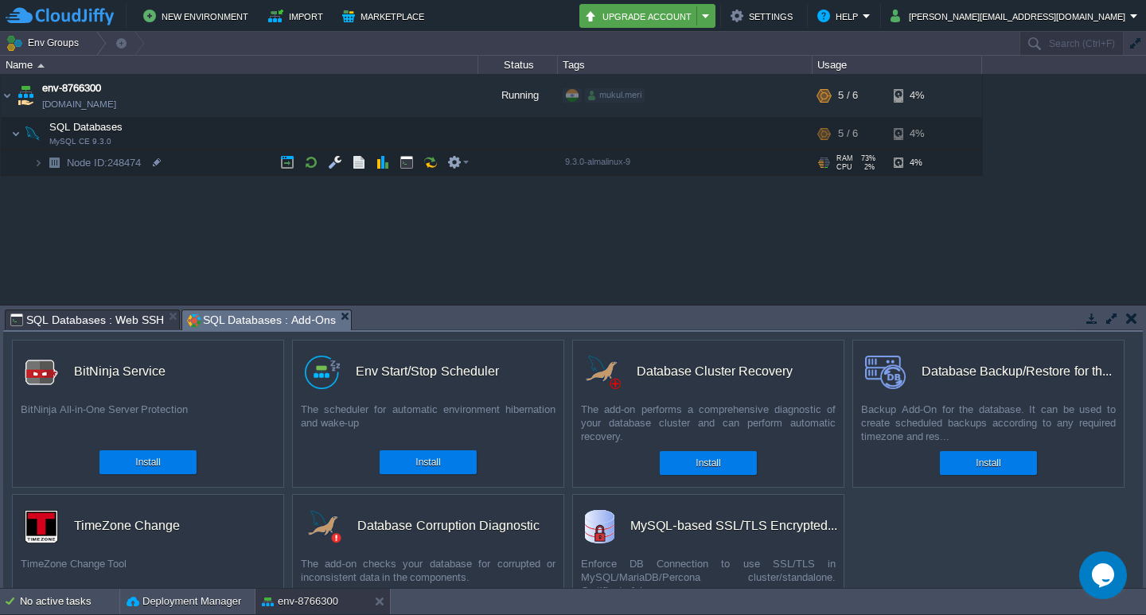
click at [697, 8] on button "Upgrade Account" at bounding box center [640, 15] width 113 height 19
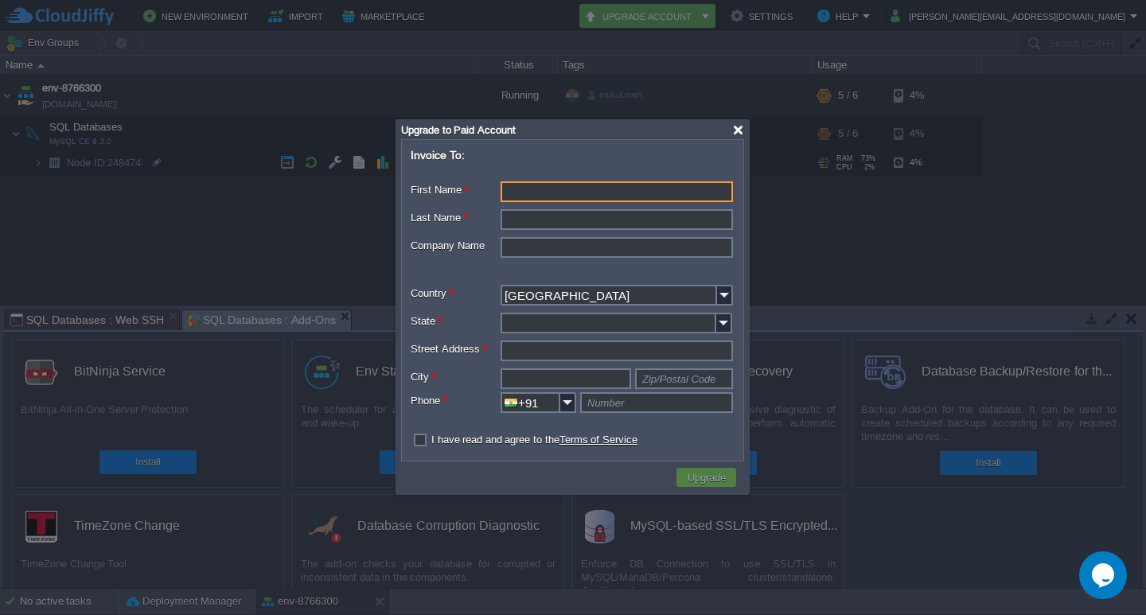
click at [743, 124] on div at bounding box center [738, 130] width 12 height 12
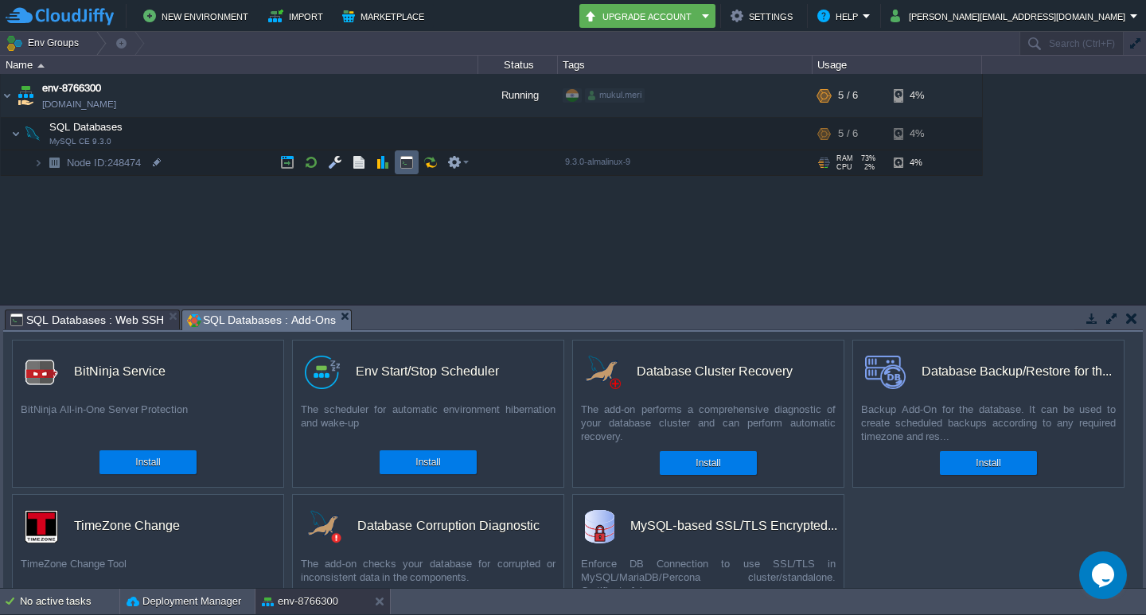
click at [414, 169] on td at bounding box center [407, 162] width 24 height 24
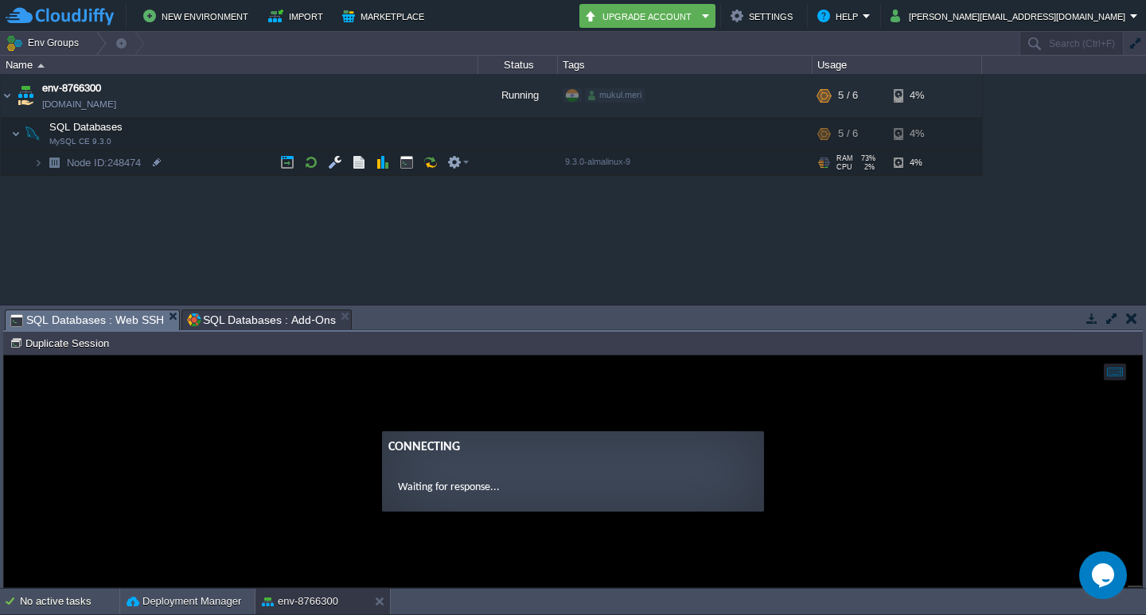
click at [97, 322] on span "SQL Databases : Web SSH" at bounding box center [87, 320] width 154 height 20
click at [84, 326] on span "SQL Databases : Web SSH" at bounding box center [87, 320] width 154 height 20
click at [88, 318] on span "SQL Databases : Web SSH" at bounding box center [87, 320] width 154 height 20
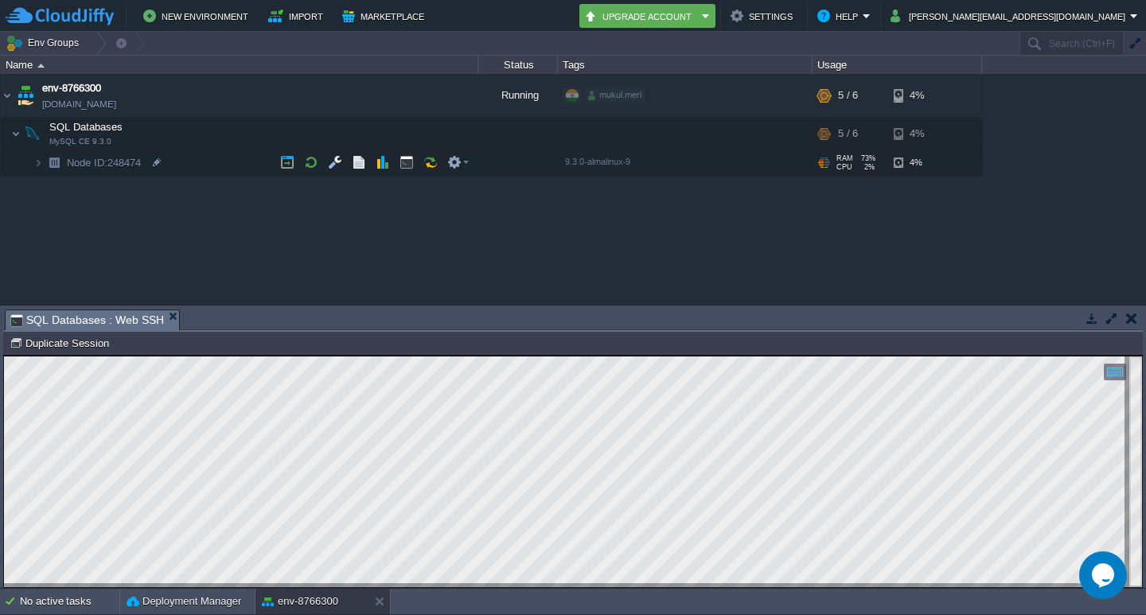
click at [29, 356] on html "Copy: Ctrl + Shift + C Paste: Ctrl + V Settings: Ctrl + Shift + Alt 0" at bounding box center [573, 356] width 1138 height 0
click at [4, 356] on html "Copy: Ctrl + Shift + C Paste: Ctrl + V Settings: Ctrl + Shift + Alt 0" at bounding box center [573, 356] width 1138 height 0
click at [279, 135] on td at bounding box center [287, 134] width 24 height 24
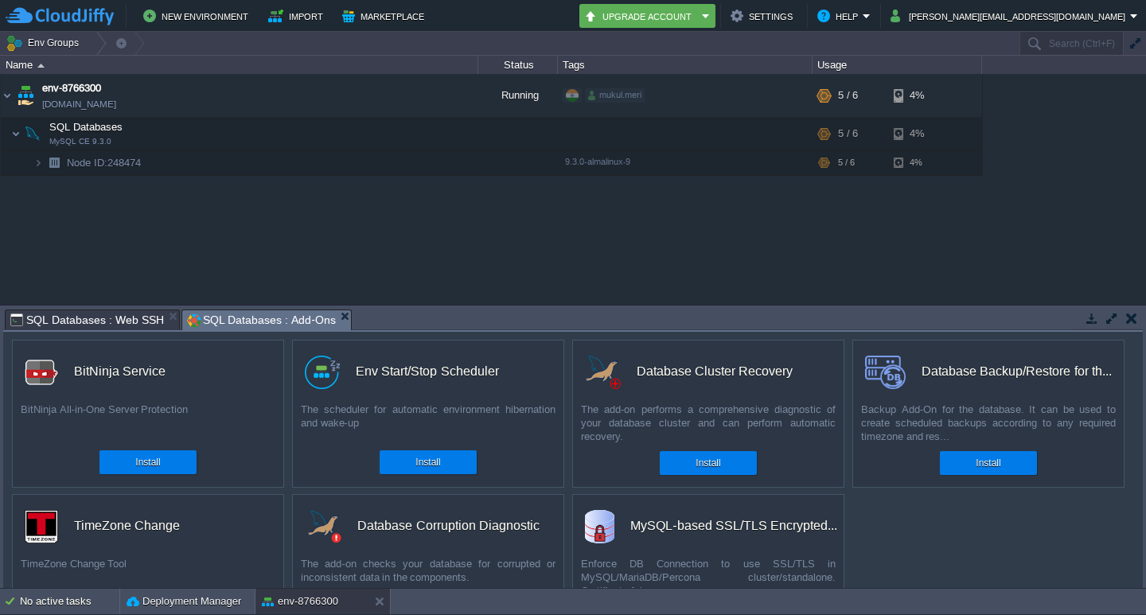
click at [217, 266] on div "env-8766300 env-8766300.cloudjiffy.net Running mukul.meri + Add to Env Group RA…" at bounding box center [573, 189] width 1146 height 230
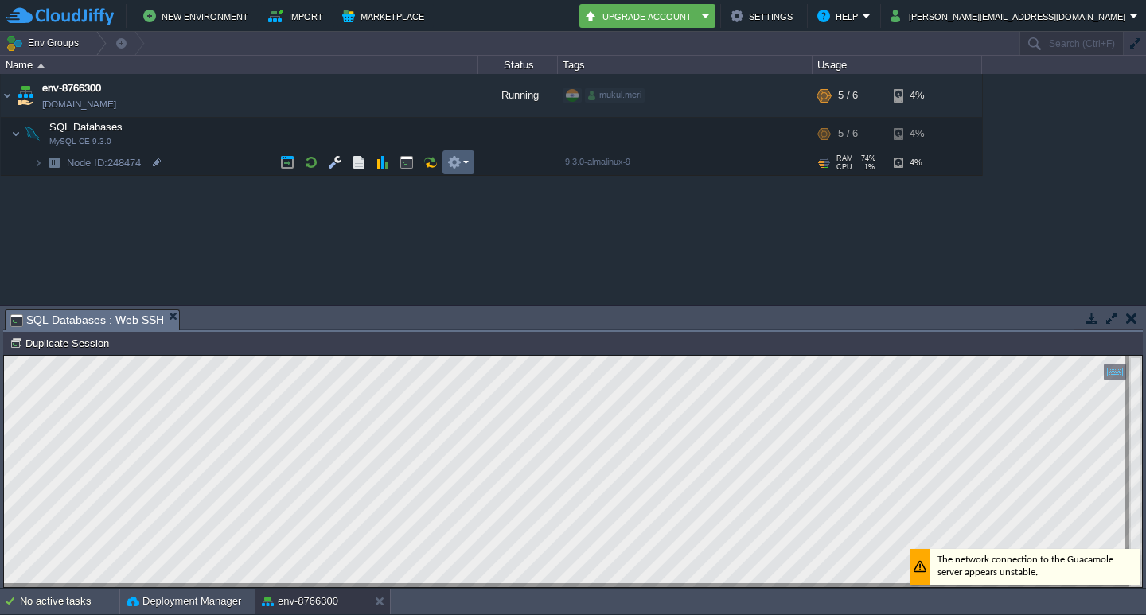
click at [458, 158] on button "button" at bounding box center [454, 162] width 14 height 14
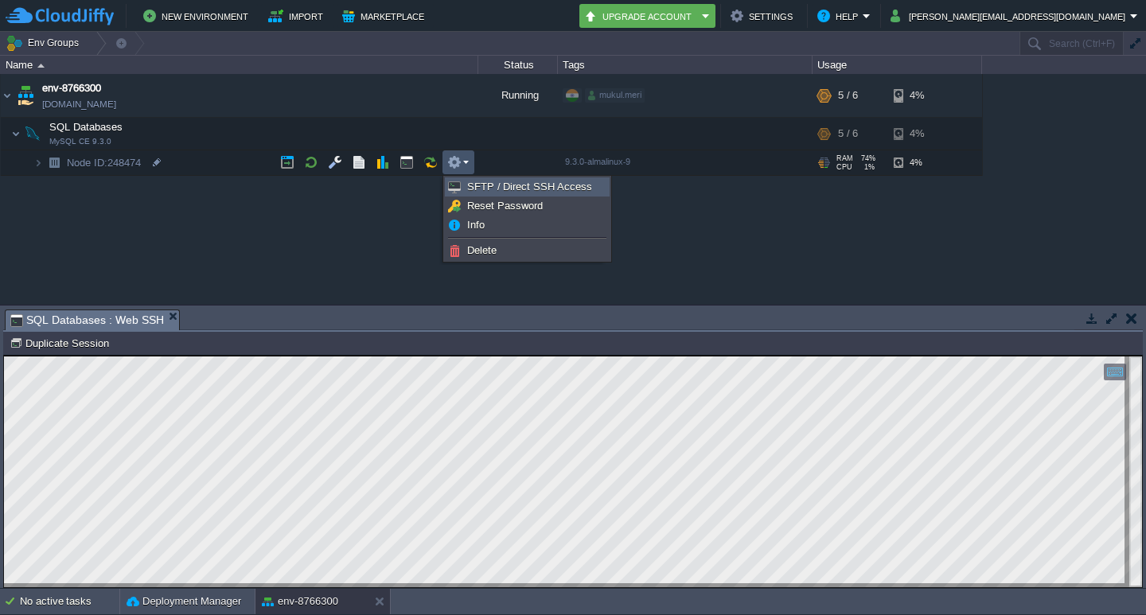
click at [559, 188] on span "SFTP / Direct SSH Access" at bounding box center [529, 187] width 125 height 12
